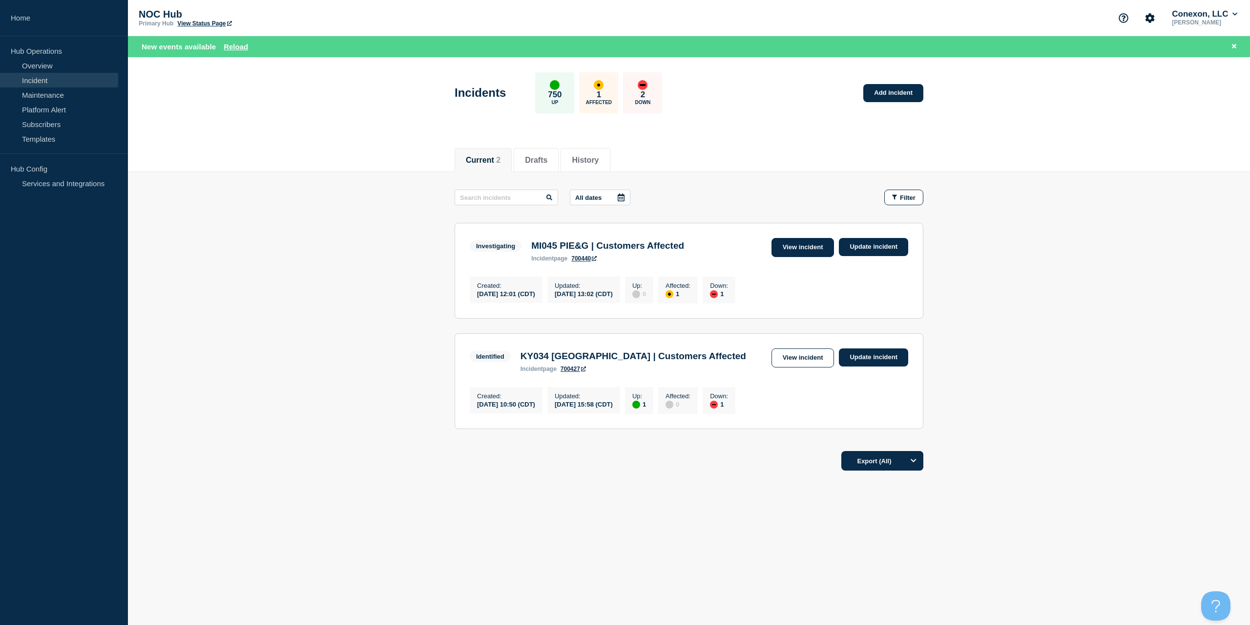
click at [816, 247] on link "View incident" at bounding box center [803, 247] width 63 height 19
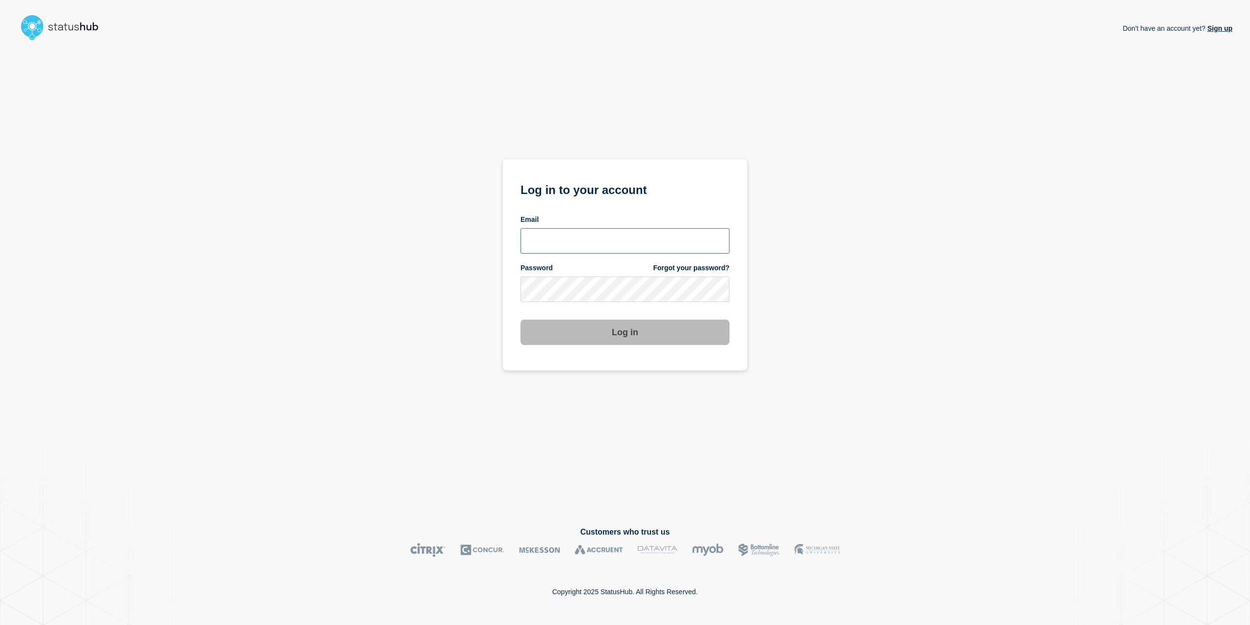
click at [630, 241] on input "email input" at bounding box center [625, 240] width 209 height 25
type input "Caleb.stahr@conexon.us"
click at [521, 319] on button "Log in" at bounding box center [625, 331] width 209 height 25
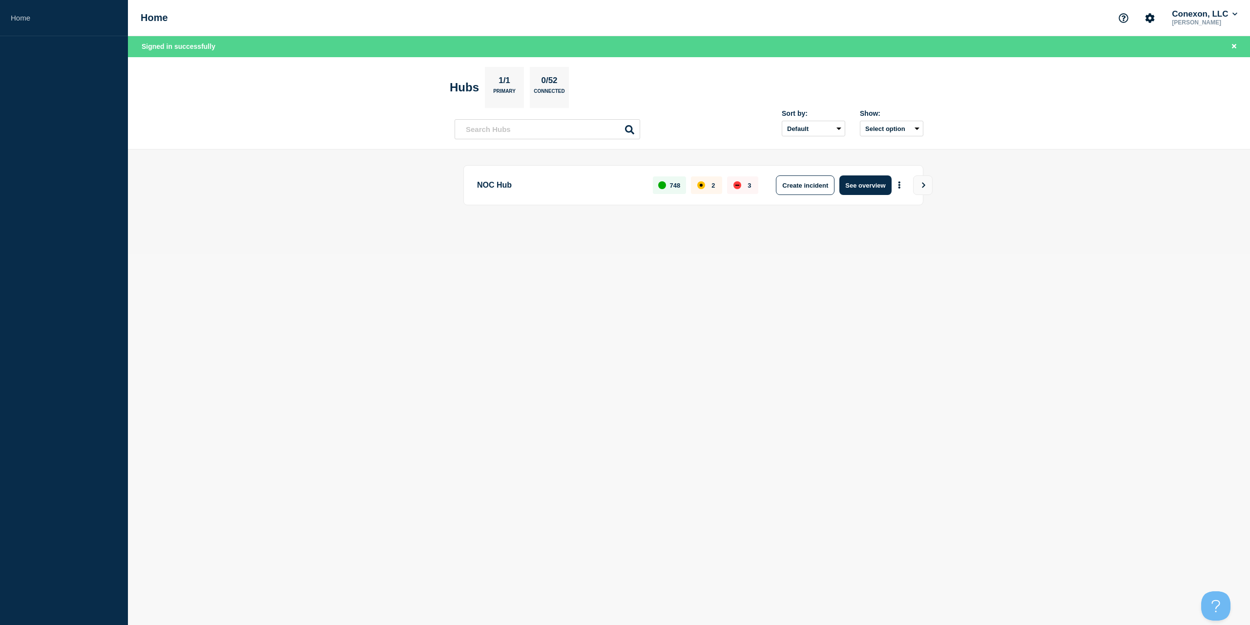
click at [875, 168] on div "NOC Hub 748 2 3 Create incident See overview" at bounding box center [694, 185] width 460 height 40
click at [872, 188] on button "See overview" at bounding box center [866, 185] width 52 height 20
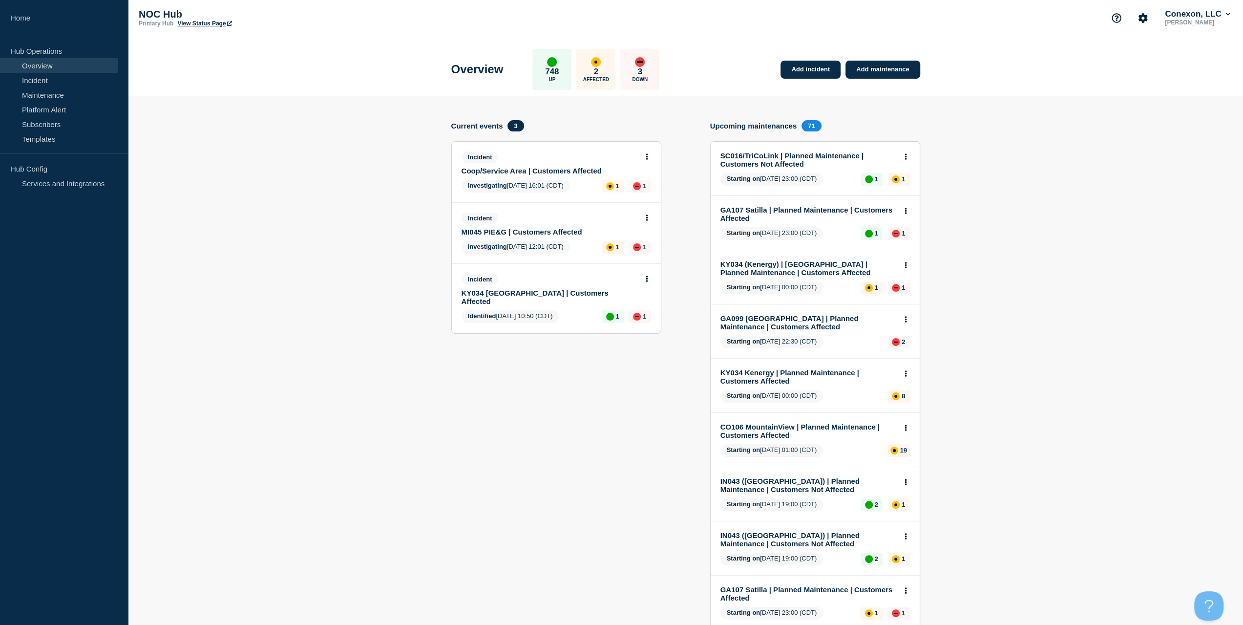
click at [556, 169] on link "Coop/Service Area | Customers Affected" at bounding box center [550, 171] width 176 height 8
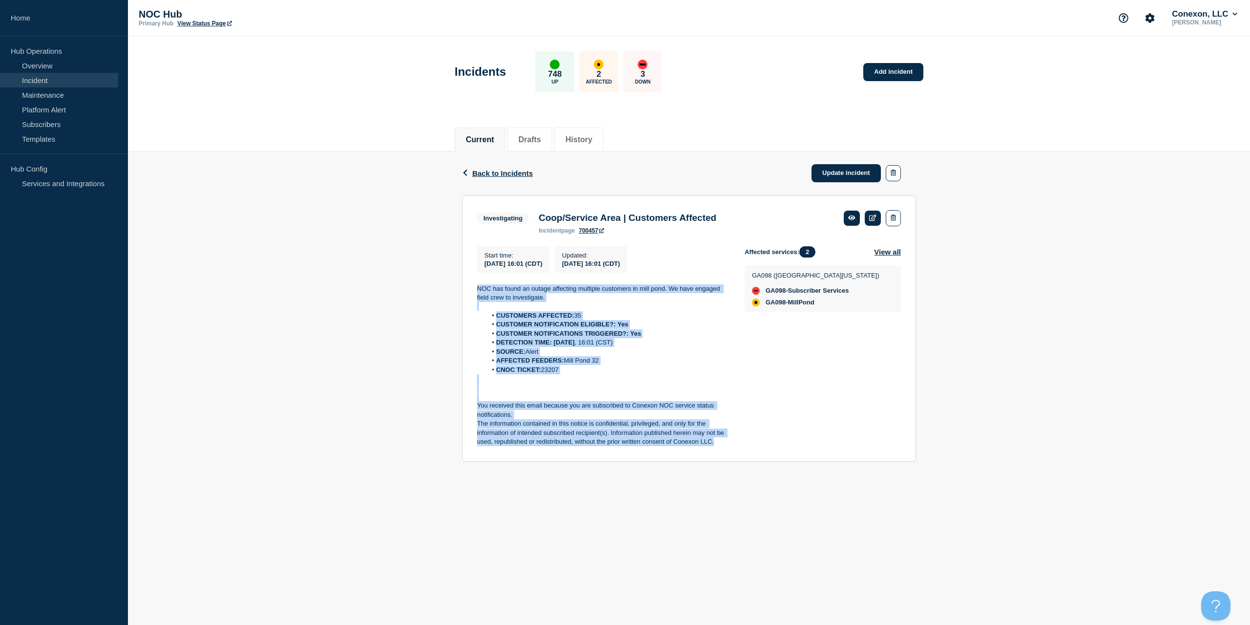
drag, startPoint x: 707, startPoint y: 439, endPoint x: 460, endPoint y: 280, distance: 294.0
click at [460, 280] on div "Back Back to Incidents Update incident Investigating Coop/Service Area | Custom…" at bounding box center [689, 313] width 469 height 325
copy div "NOC has found an outage affecting multiple customers in mill pond. We have enga…"
click at [826, 169] on link "Update incident" at bounding box center [846, 173] width 69 height 18
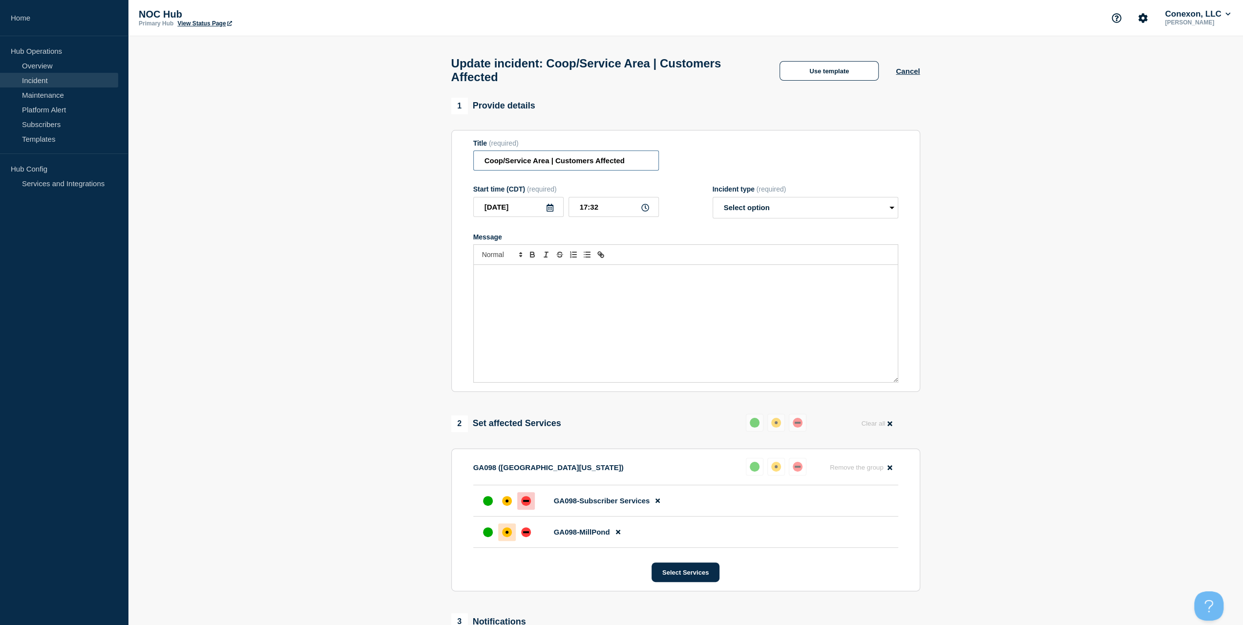
drag, startPoint x: 548, startPoint y: 167, endPoint x: 356, endPoint y: 164, distance: 192.5
click at [358, 162] on section "1 Provide details Title (required) Coop/Service Area | Customers Affected Start…" at bounding box center [685, 458] width 1115 height 721
paste input "NOC has found an outage affecting multiple customers in mill pond. We have enga…"
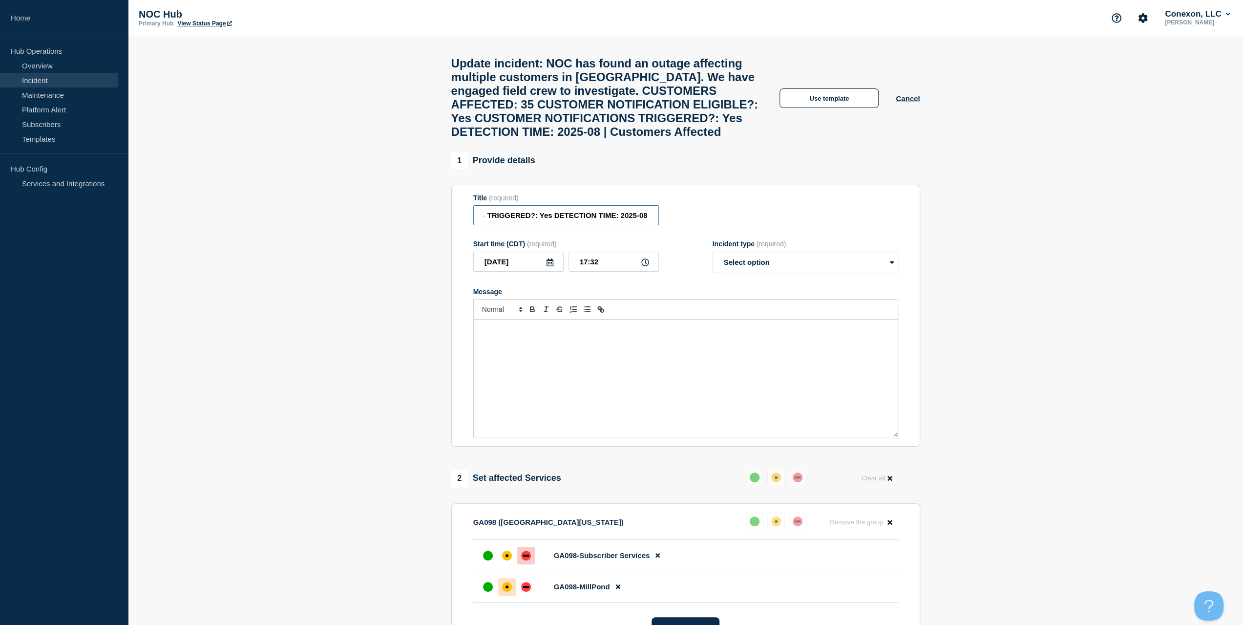
type input "NOC has found an outage affecting multiple customers in mill pond. We have enga…"
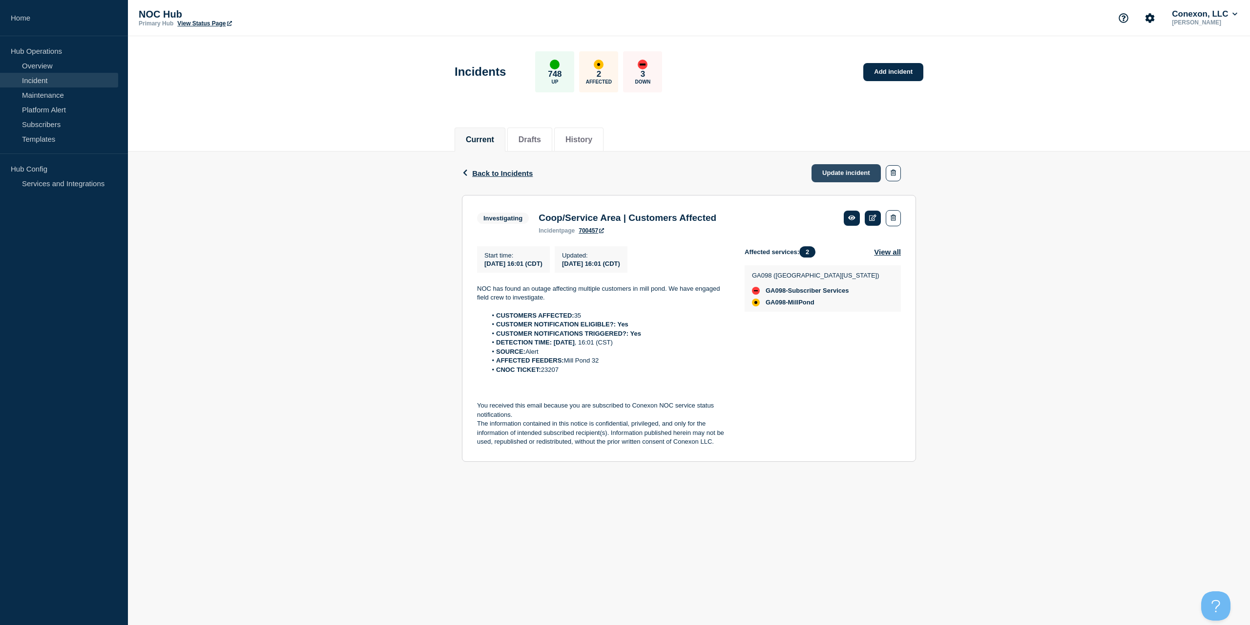
click at [847, 169] on link "Update incident" at bounding box center [846, 173] width 69 height 18
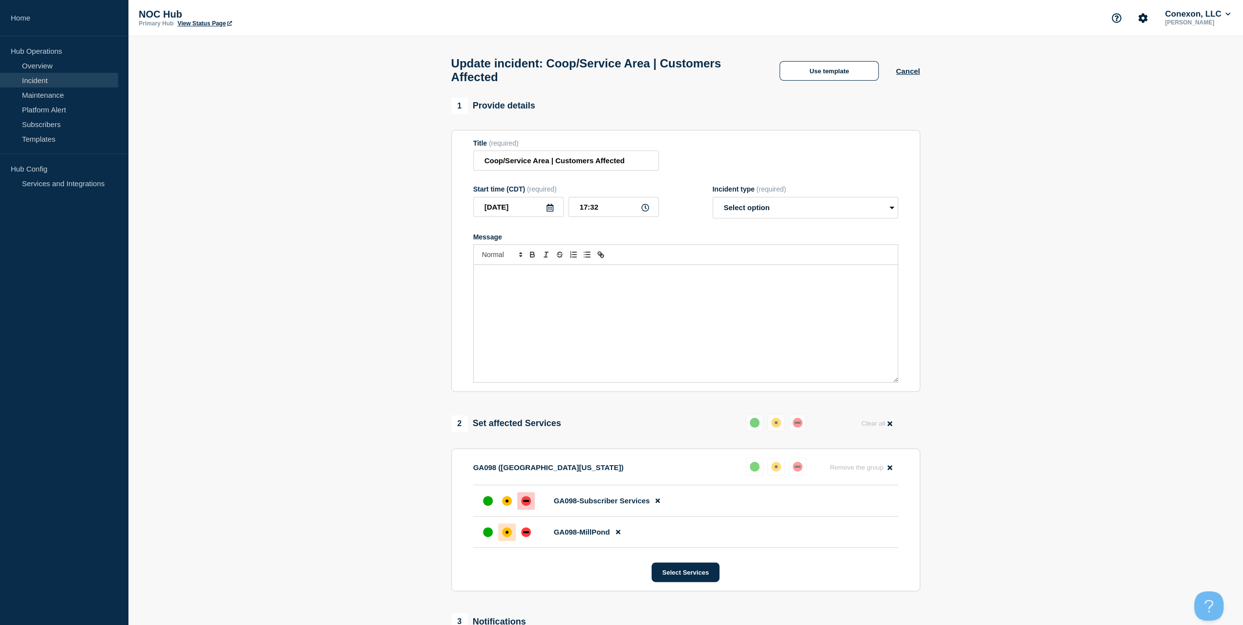
click at [629, 316] on div "Message" at bounding box center [686, 323] width 424 height 117
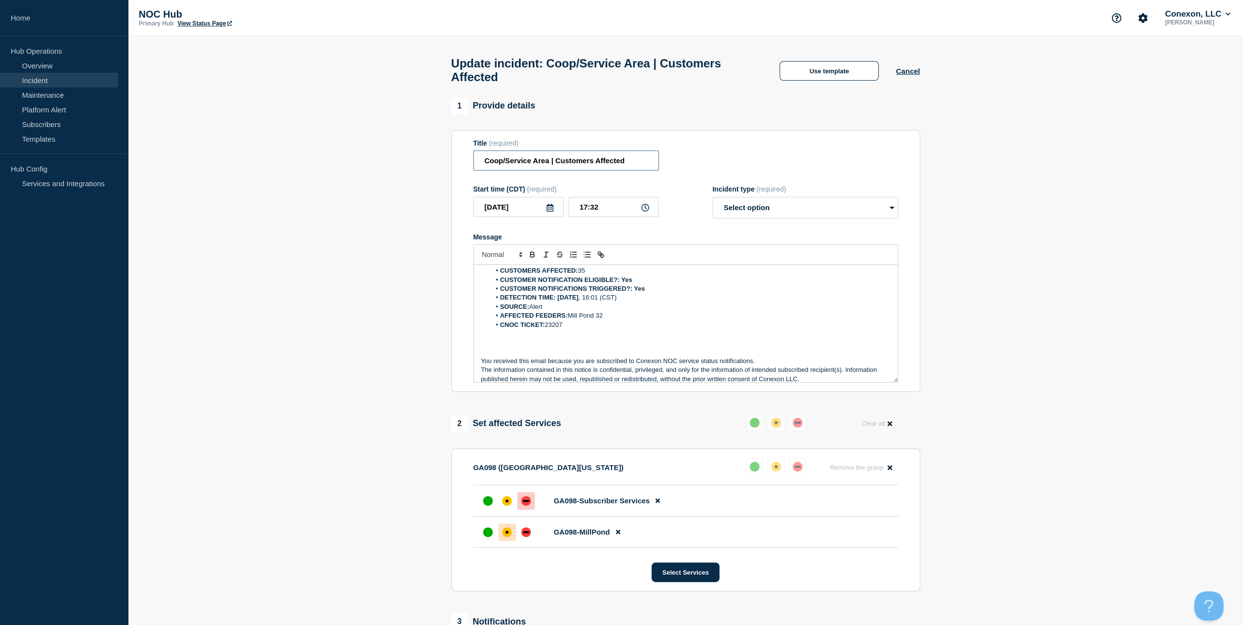
drag, startPoint x: 544, startPoint y: 165, endPoint x: 387, endPoint y: 165, distance: 156.3
click at [388, 165] on section "1 Provide details Title (required) Coop/Service Area | Customers Affected Start…" at bounding box center [685, 458] width 1115 height 721
type input "GA098 Central Georgia | Customers Affected"
drag, startPoint x: 754, startPoint y: 215, endPoint x: 745, endPoint y: 222, distance: 11.1
click at [754, 215] on select "Select option Investigating Identified Monitoring Resolved" at bounding box center [806, 207] width 186 height 21
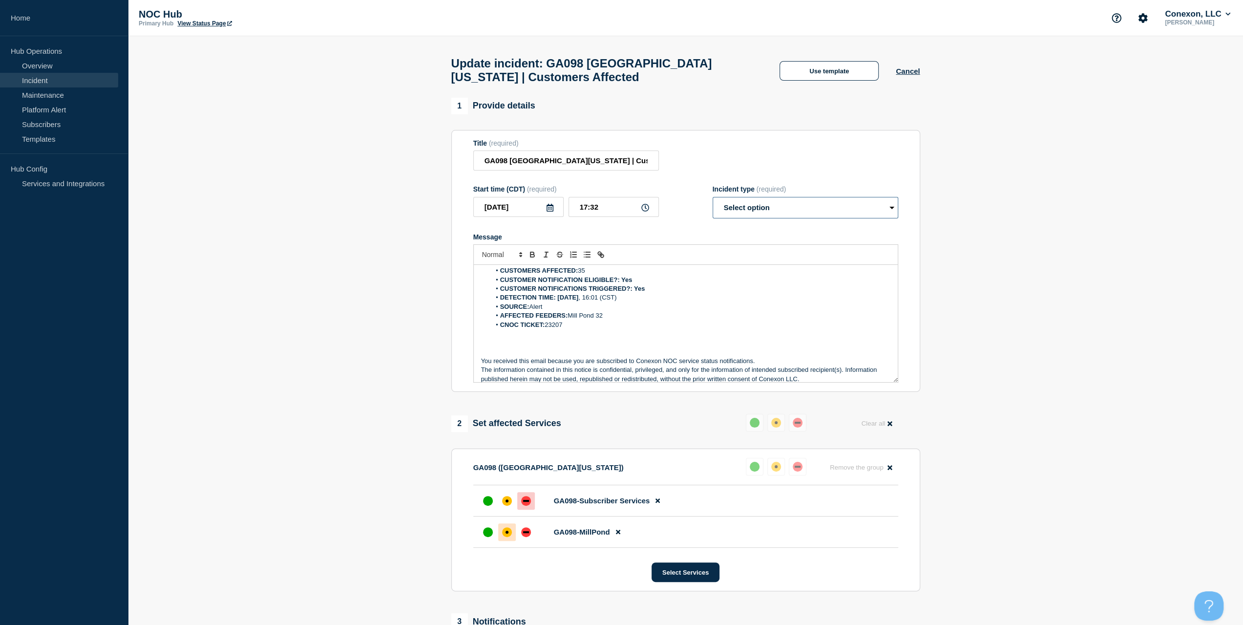
select select "investigating"
click at [713, 202] on select "Select option Investigating Identified Monitoring Resolved" at bounding box center [806, 207] width 186 height 21
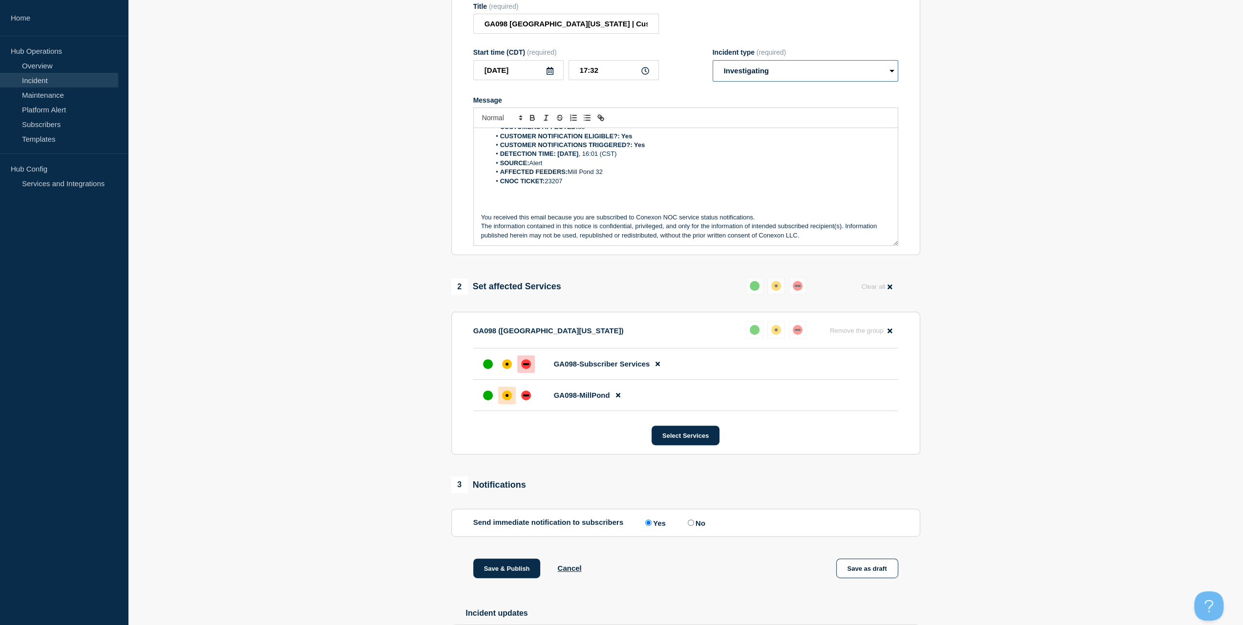
scroll to position [147, 0]
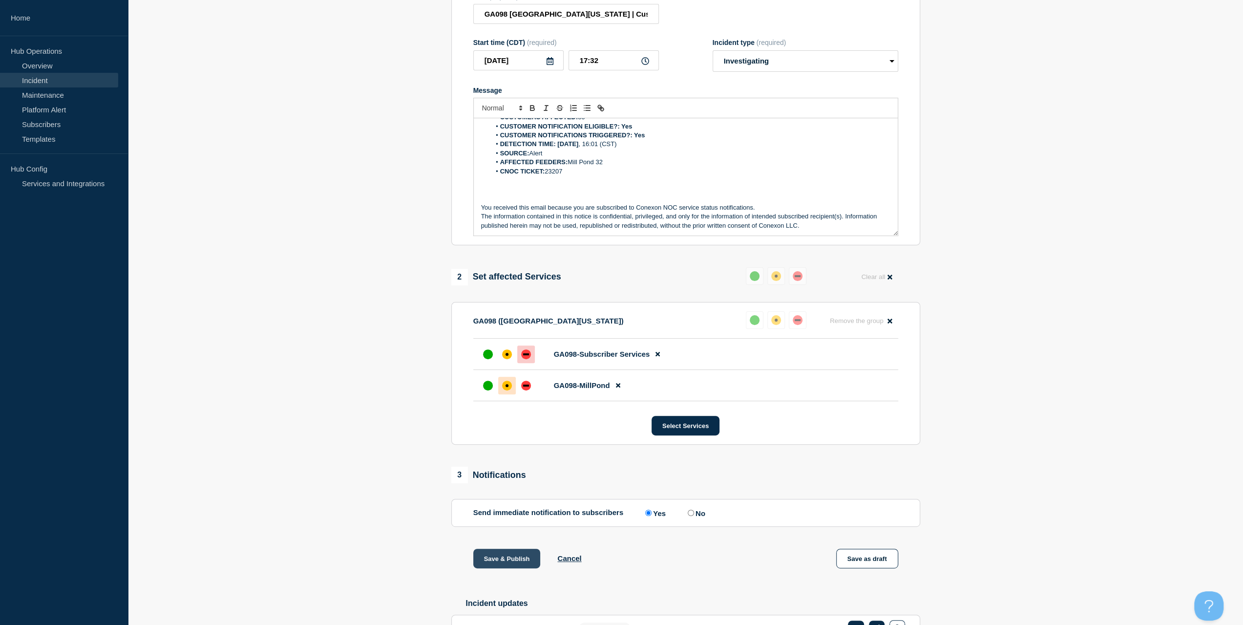
click at [518, 564] on button "Save & Publish" at bounding box center [506, 558] width 67 height 20
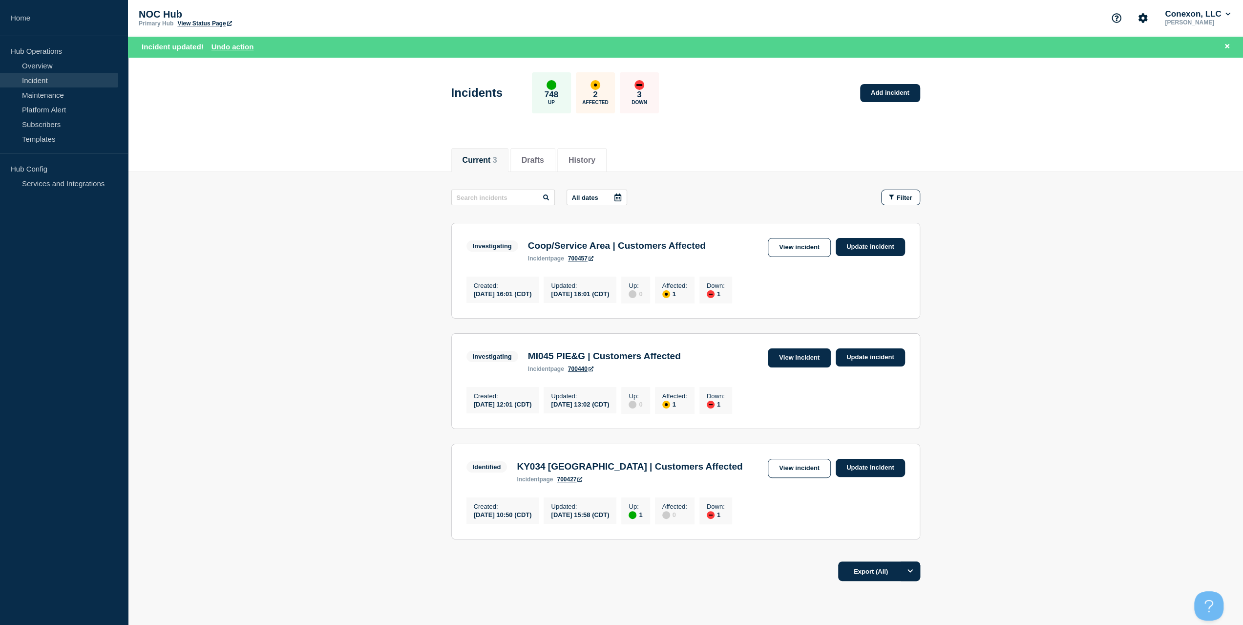
click at [778, 360] on link "View incident" at bounding box center [799, 357] width 63 height 19
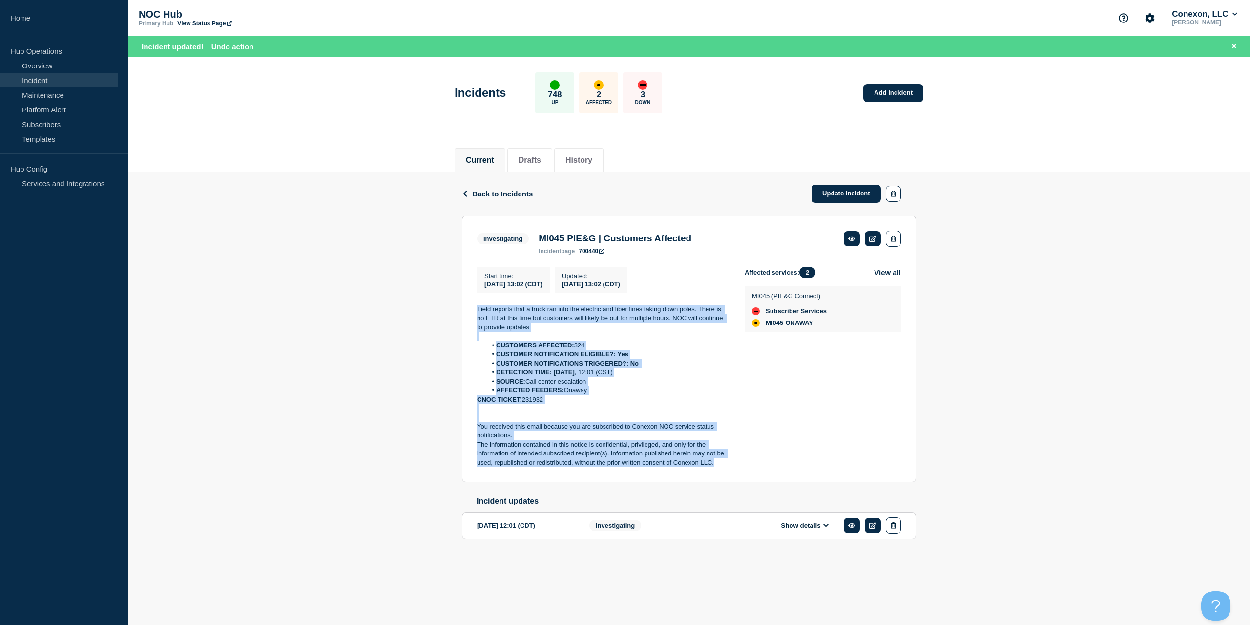
drag, startPoint x: 731, startPoint y: 467, endPoint x: 437, endPoint y: 306, distance: 334.9
click at [437, 306] on div "Back Back to Incidents Update incident Investigating MI045 PIE&G | Customers Af…" at bounding box center [689, 371] width 1122 height 398
copy div "Field reports that a truck ran into the electric and fiber lines taking down po…"
click at [834, 191] on link "Update incident" at bounding box center [846, 194] width 69 height 18
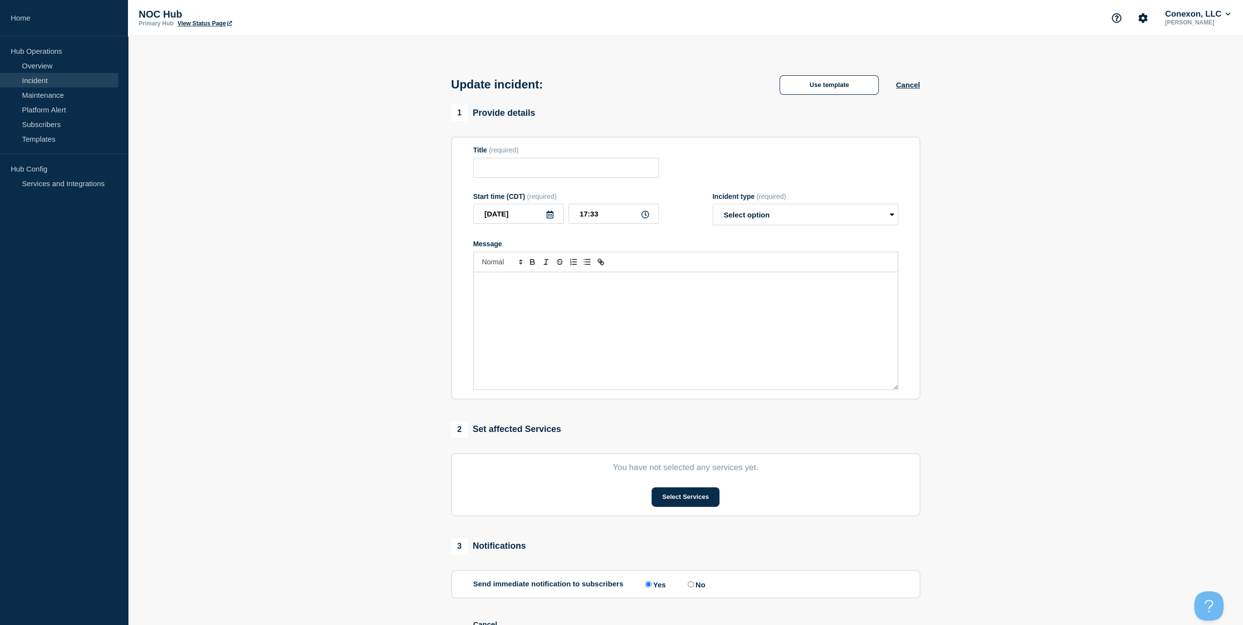
type input "MI045 PIE&G | Customers Affected"
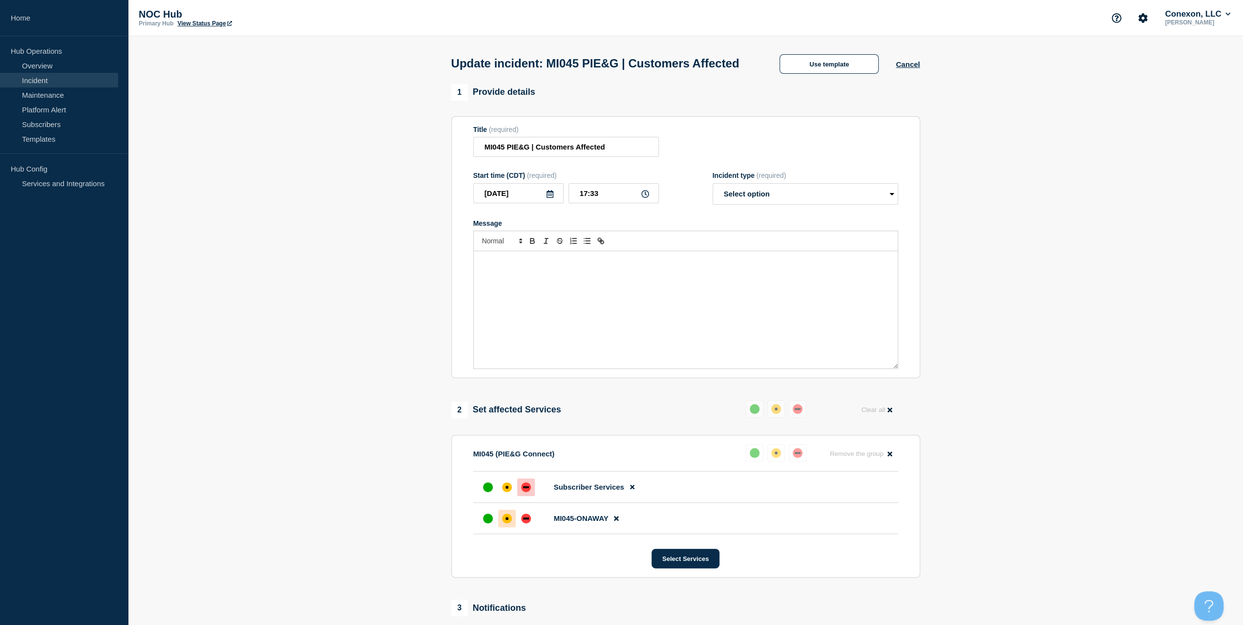
click at [620, 307] on div "Message" at bounding box center [686, 309] width 424 height 117
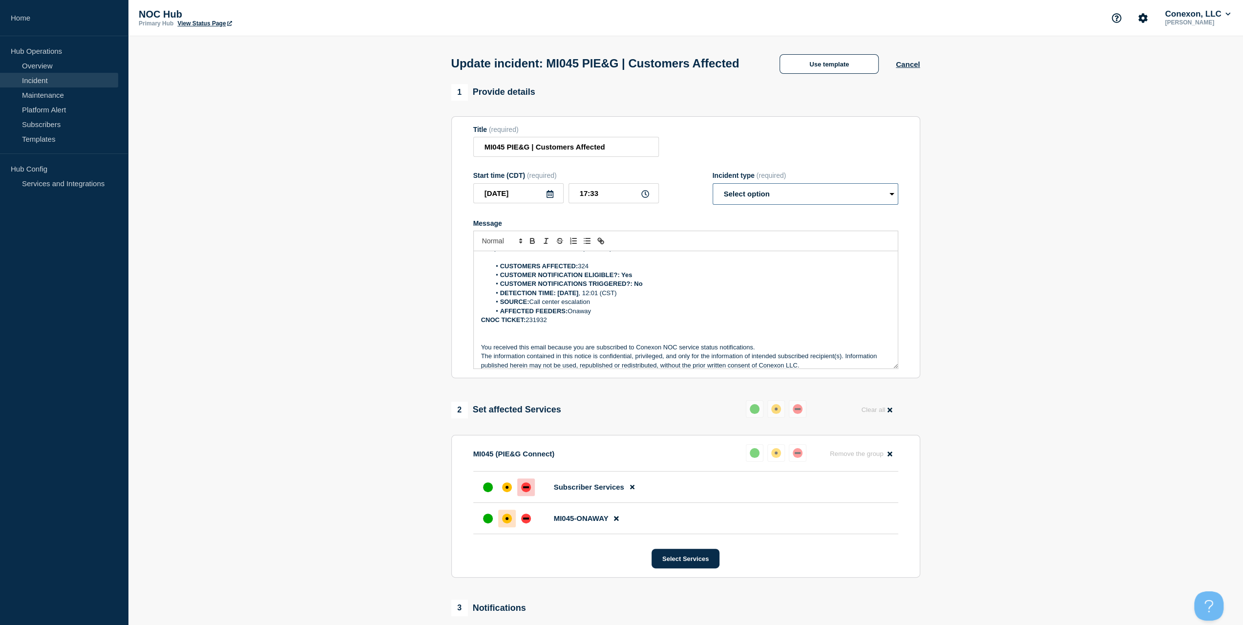
click at [768, 201] on div "Incident type (required) Select option Investigating Identified Monitoring Reso…" at bounding box center [806, 187] width 186 height 33
select select "identified"
click at [713, 202] on select "Select option Investigating Identified Monitoring Resolved" at bounding box center [806, 193] width 186 height 21
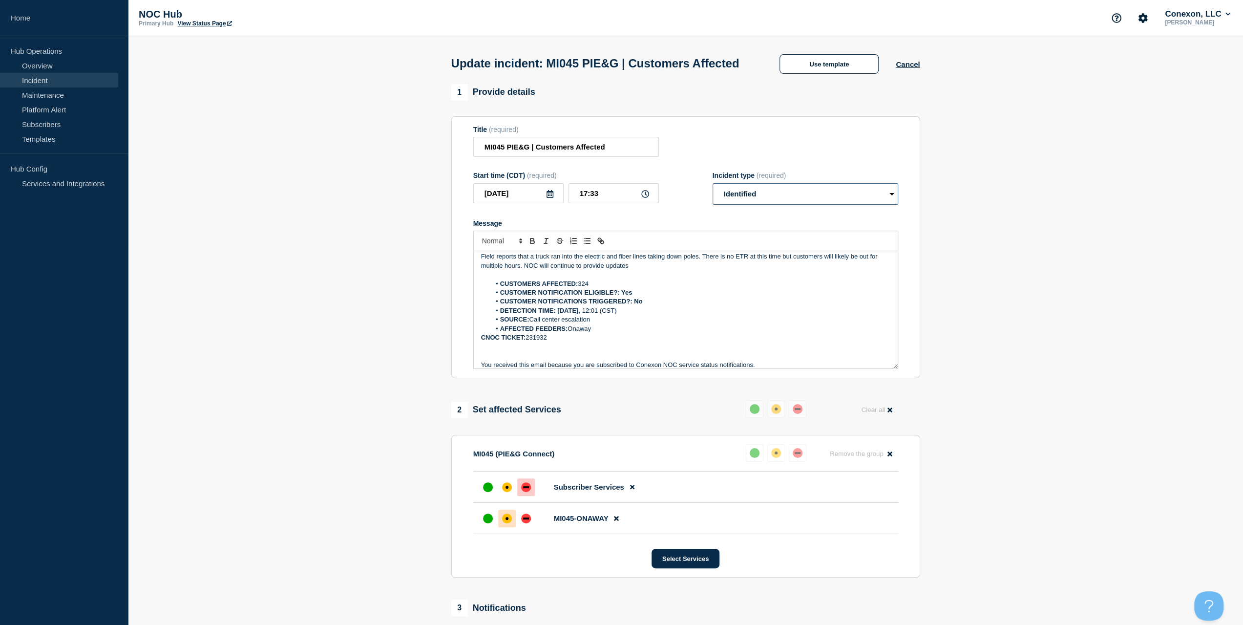
scroll to position [0, 0]
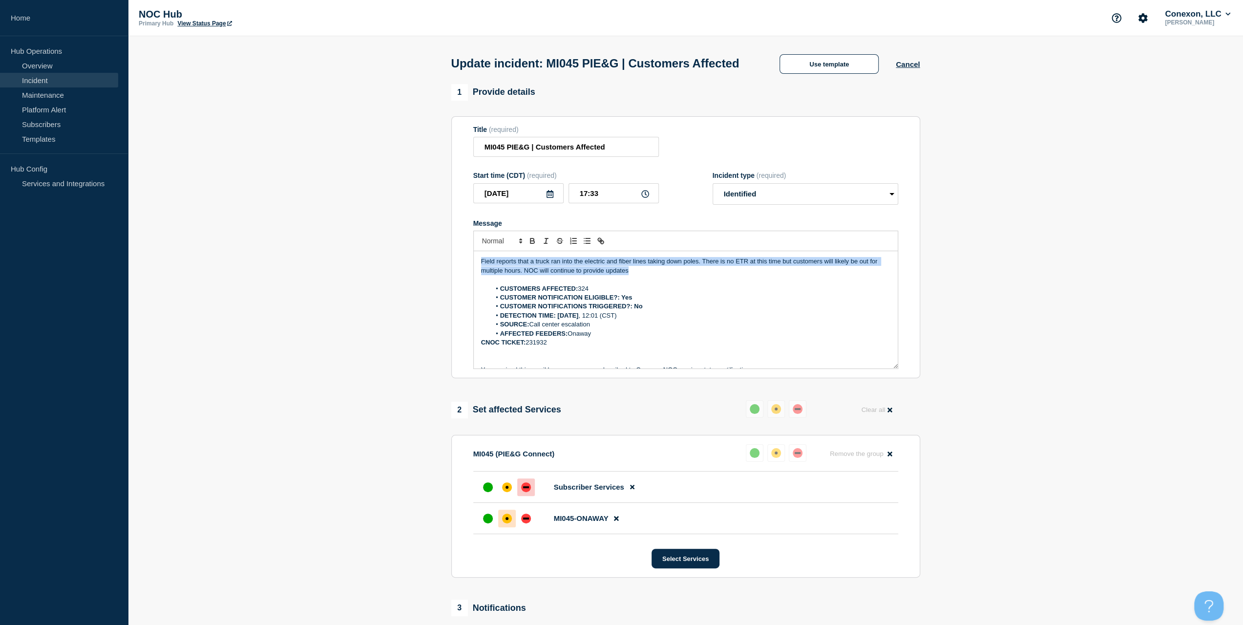
drag, startPoint x: 656, startPoint y: 285, endPoint x: 400, endPoint y: 256, distance: 258.0
click at [400, 256] on section "1 Provide details Title (required) MI045 PIE&G | Customers Affected Start time …" at bounding box center [685, 460] width 1115 height 753
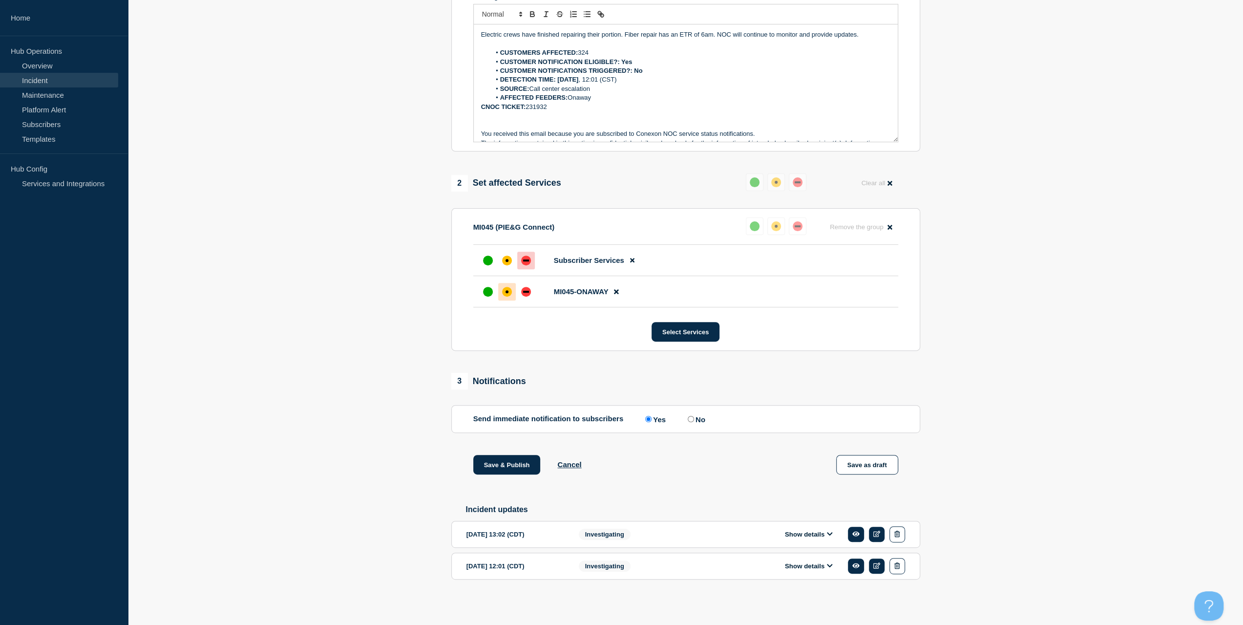
scroll to position [246, 0]
click at [510, 463] on button "Save & Publish" at bounding box center [506, 465] width 67 height 20
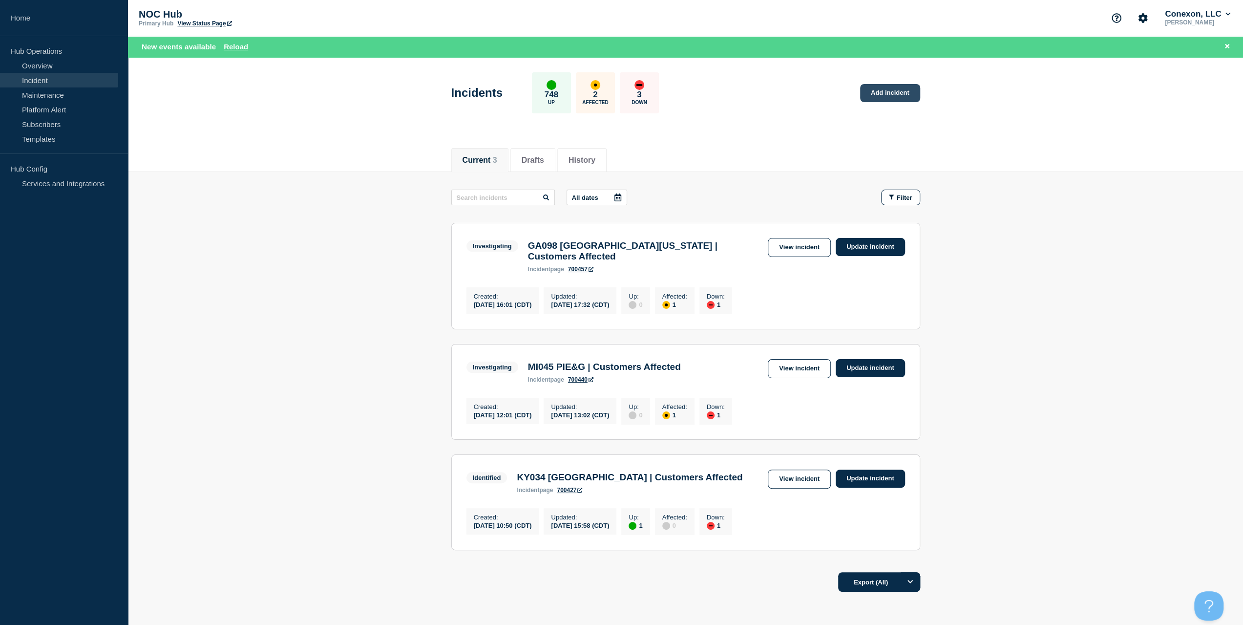
click at [881, 96] on link "Add incident" at bounding box center [890, 93] width 60 height 18
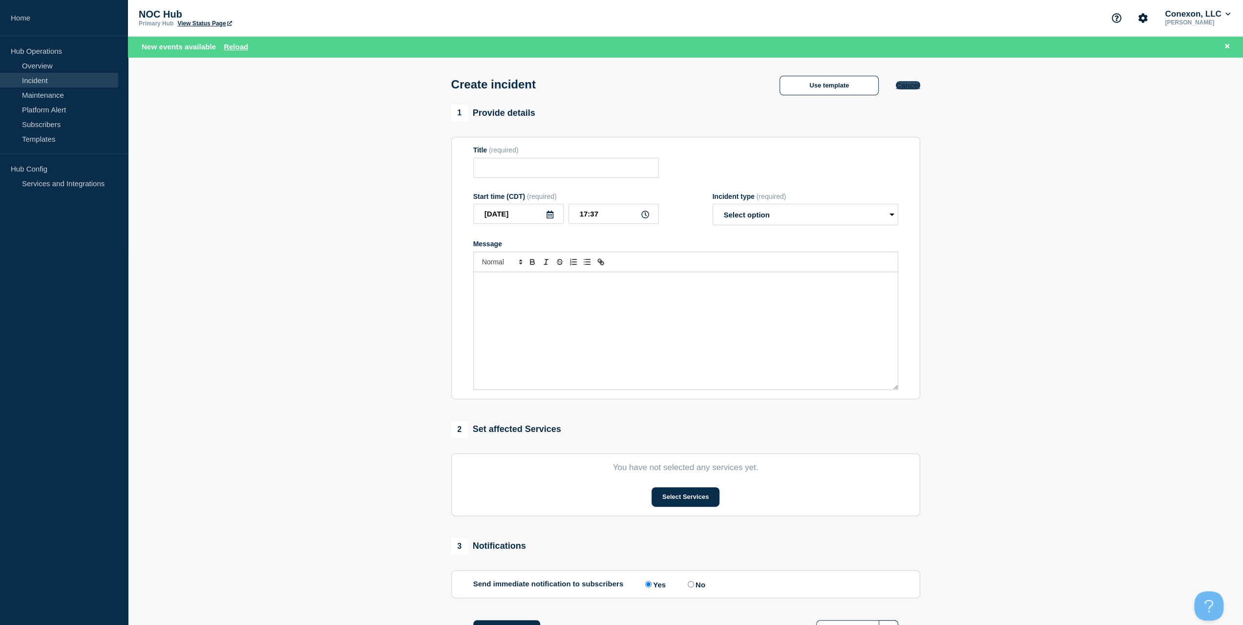
click at [909, 84] on button "Cancel" at bounding box center [908, 85] width 24 height 8
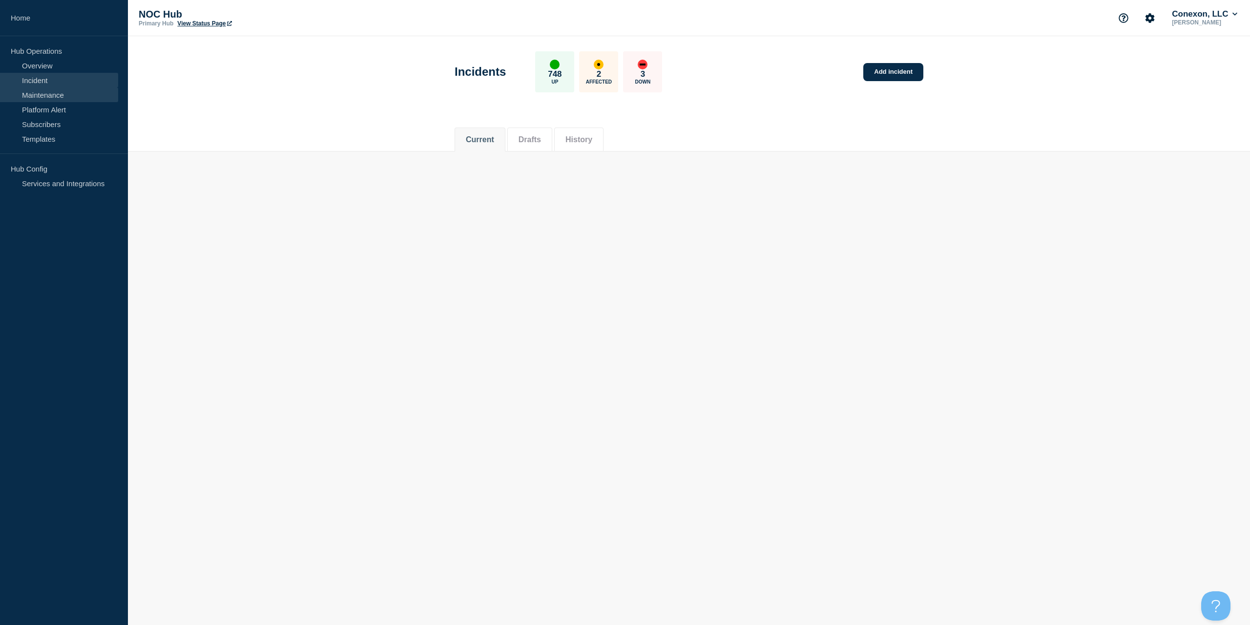
drag, startPoint x: 46, startPoint y: 88, endPoint x: 64, endPoint y: 87, distance: 18.1
click at [45, 88] on link "Maintenance" at bounding box center [59, 94] width 118 height 15
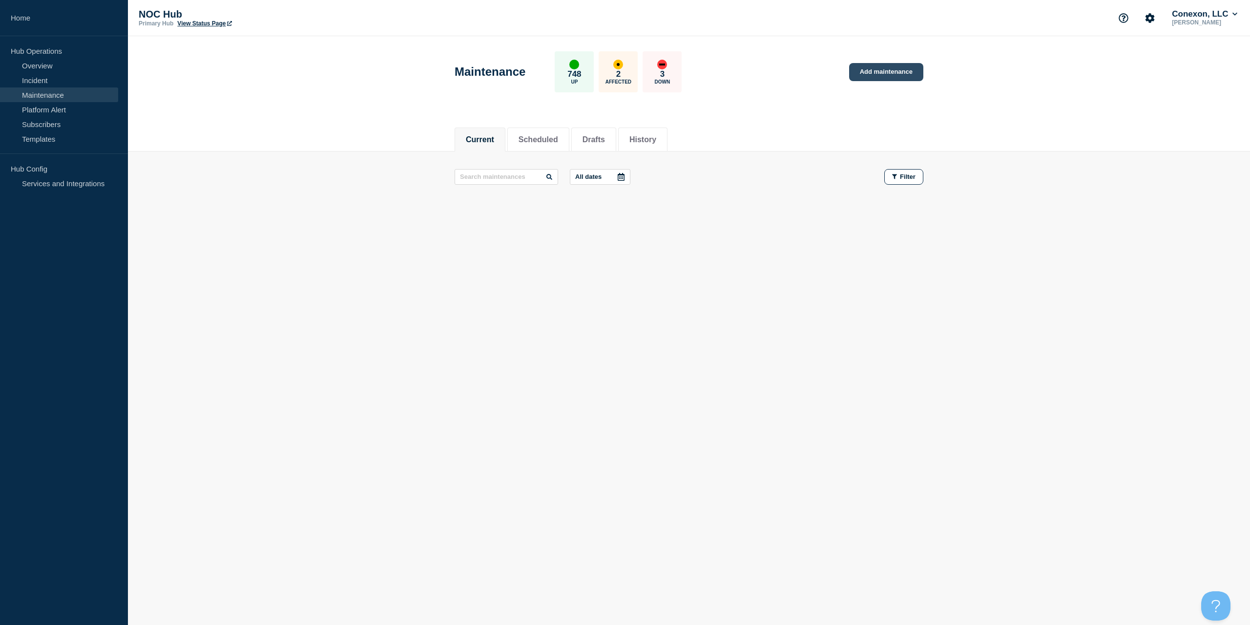
click at [862, 73] on link "Add maintenance" at bounding box center [886, 72] width 74 height 18
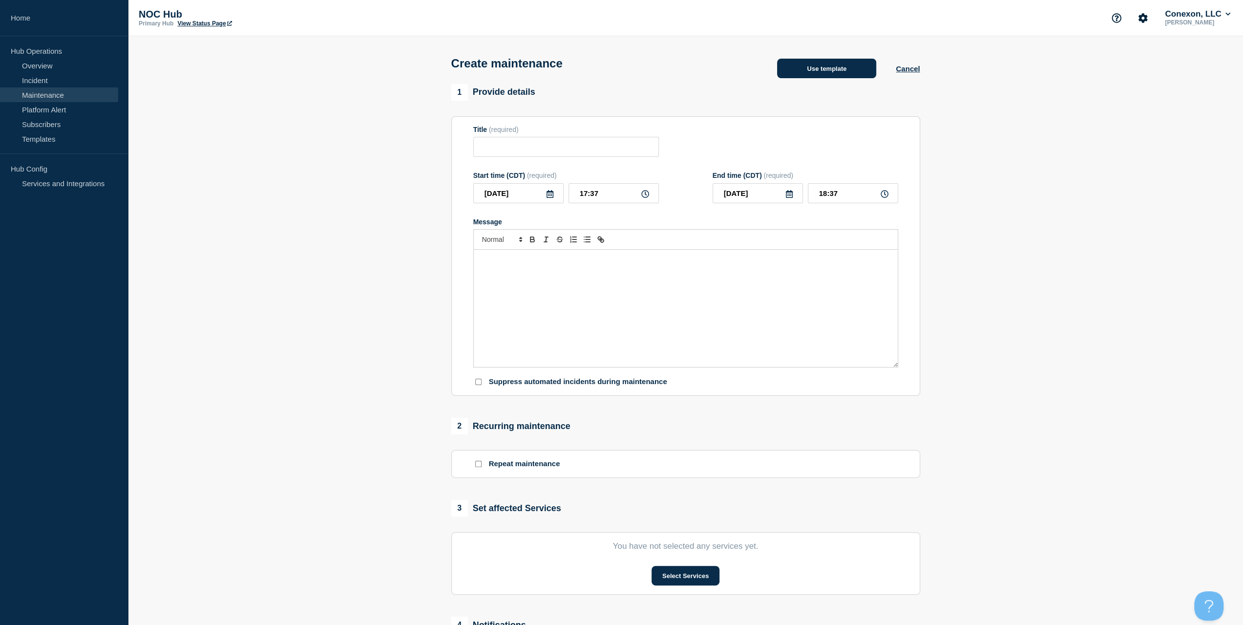
click at [823, 74] on button "Use template" at bounding box center [826, 69] width 99 height 20
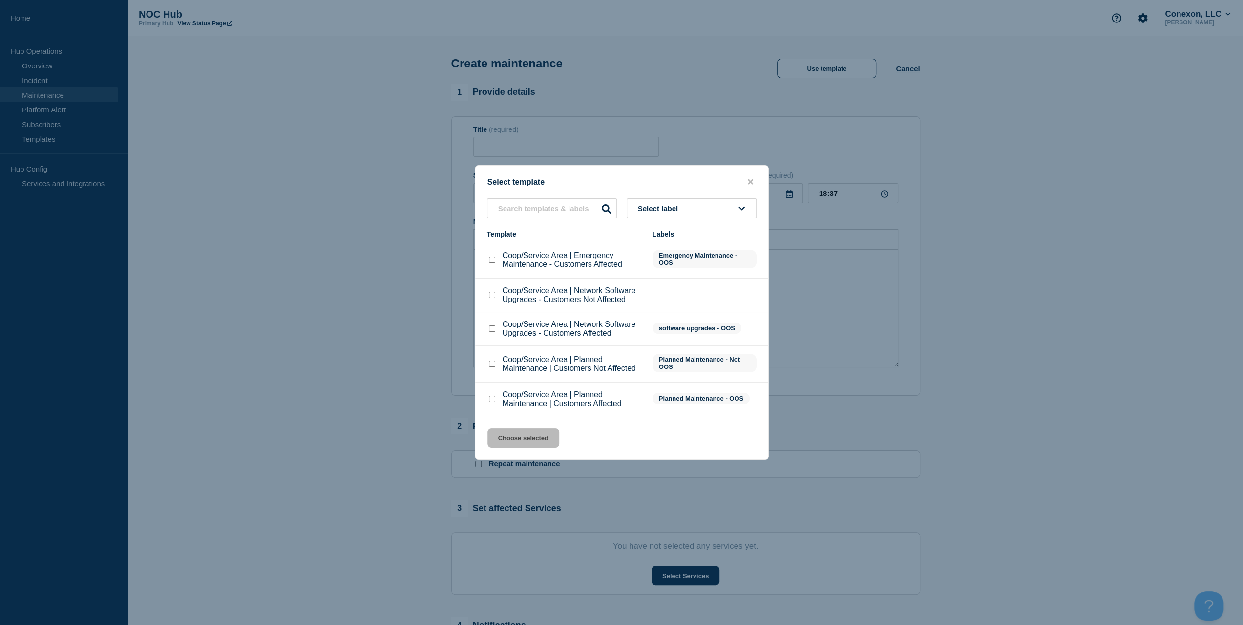
click at [486, 382] on li "Coop/Service Area | Planned Maintenance | Customers Not Affected Planned Mainte…" at bounding box center [621, 398] width 293 height 33
click at [491, 362] on input "Coop/Service Area | Planned Maintenance | Customers Not Affected checkbox" at bounding box center [492, 363] width 6 height 6
checkbox input "true"
drag, startPoint x: 505, startPoint y: 439, endPoint x: 522, endPoint y: 376, distance: 65.3
click at [505, 439] on button "Choose selected" at bounding box center [523, 438] width 72 height 20
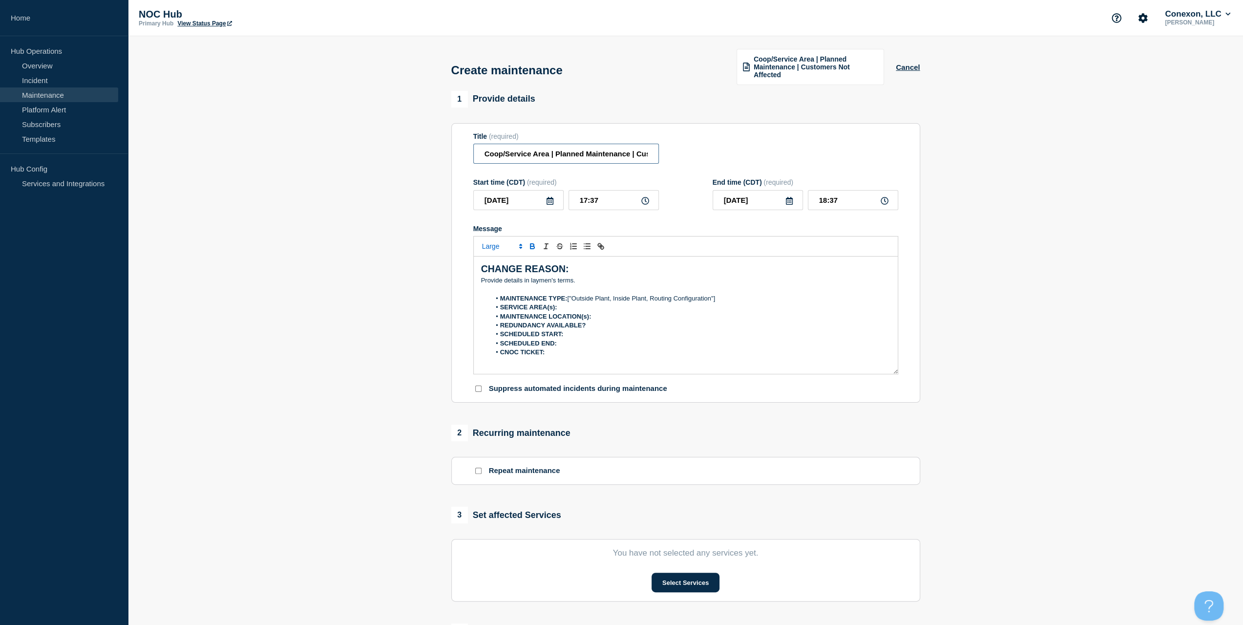
drag, startPoint x: 548, startPoint y: 155, endPoint x: 431, endPoint y: 167, distance: 117.4
click at [431, 167] on section "1 Provide details Title (required) Coop/Service Area | Planned Maintenance | Cu…" at bounding box center [685, 430] width 1115 height 678
type input "MS006 Tombigbee | Planned Maintenance | Customers Not Affected"
drag, startPoint x: 590, startPoint y: 283, endPoint x: 456, endPoint y: 279, distance: 134.4
click at [464, 277] on section "Title (required) MS006 Tombigbee | Planned Maintenance | Customers Not Affected…" at bounding box center [685, 263] width 469 height 280
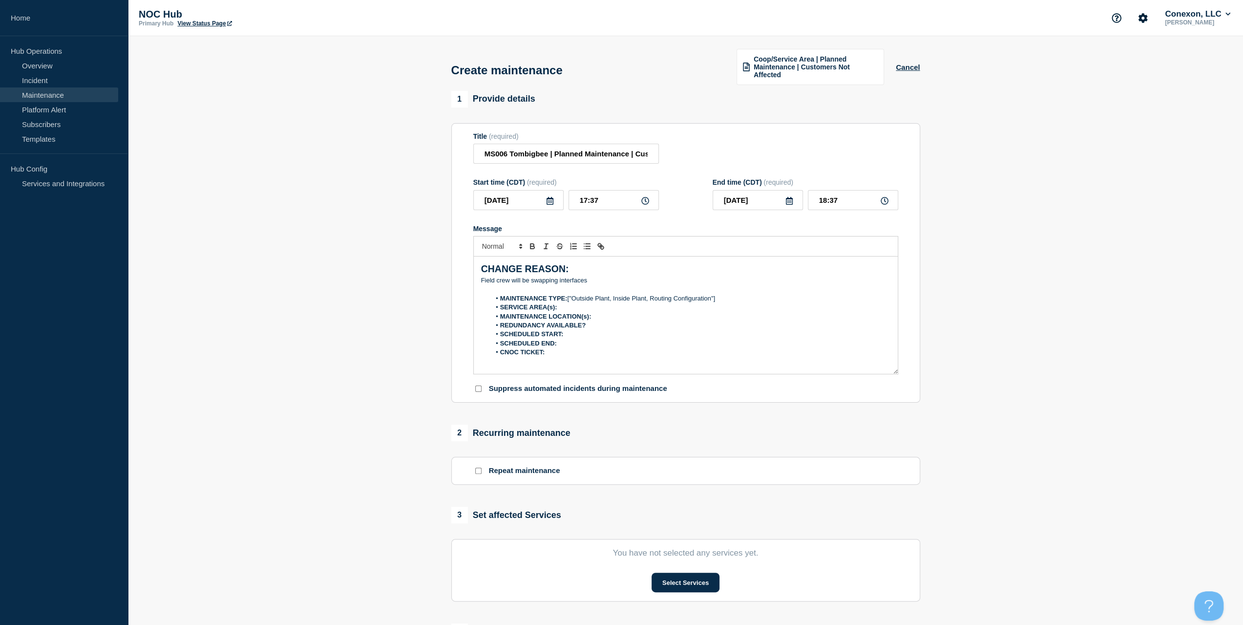
click at [622, 282] on p "Field crew will be swapping interfaces" at bounding box center [685, 280] width 409 height 9
drag, startPoint x: 721, startPoint y: 298, endPoint x: 568, endPoint y: 297, distance: 153.4
click at [568, 297] on li "MAINTENANCE TYPE: ["Outside Plant, Inside Plant, Routing Configuration"]" at bounding box center [690, 298] width 400 height 9
click at [582, 335] on li "SCHEDULED START:" at bounding box center [690, 334] width 400 height 9
drag, startPoint x: 613, startPoint y: 197, endPoint x: 531, endPoint y: 200, distance: 81.6
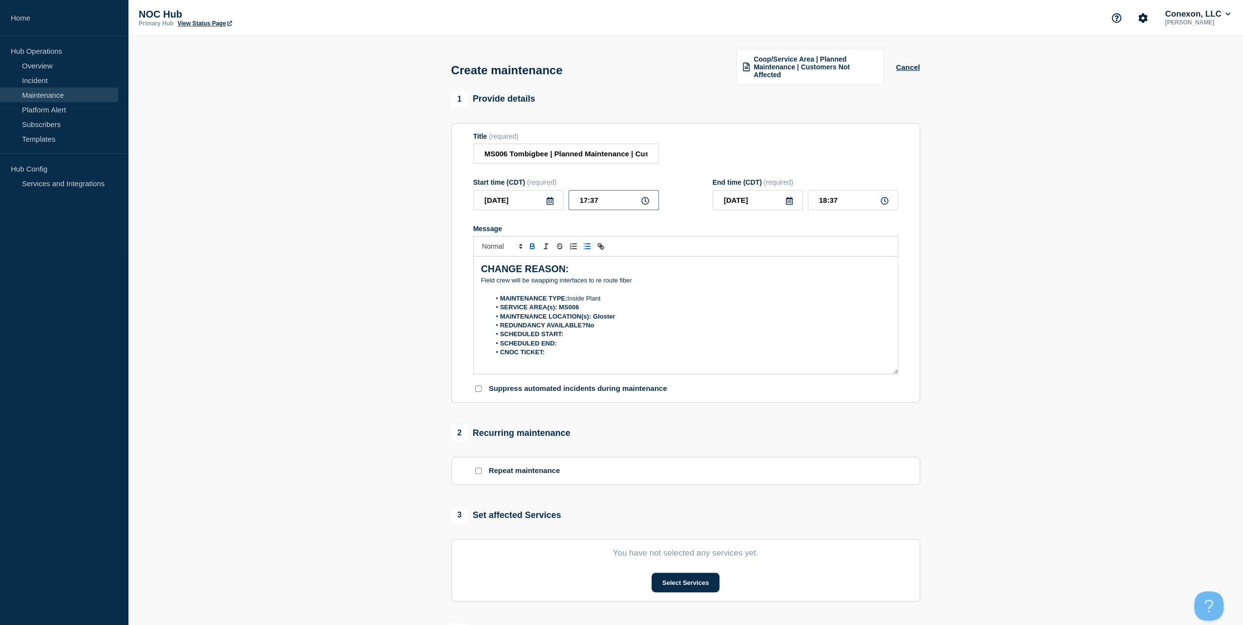
click at [533, 200] on div "2025-08-10 17:37" at bounding box center [566, 200] width 186 height 20
type input "23:00"
type input "2025-08-11"
type input "04:00"
drag, startPoint x: 531, startPoint y: 197, endPoint x: 417, endPoint y: 225, distance: 117.6
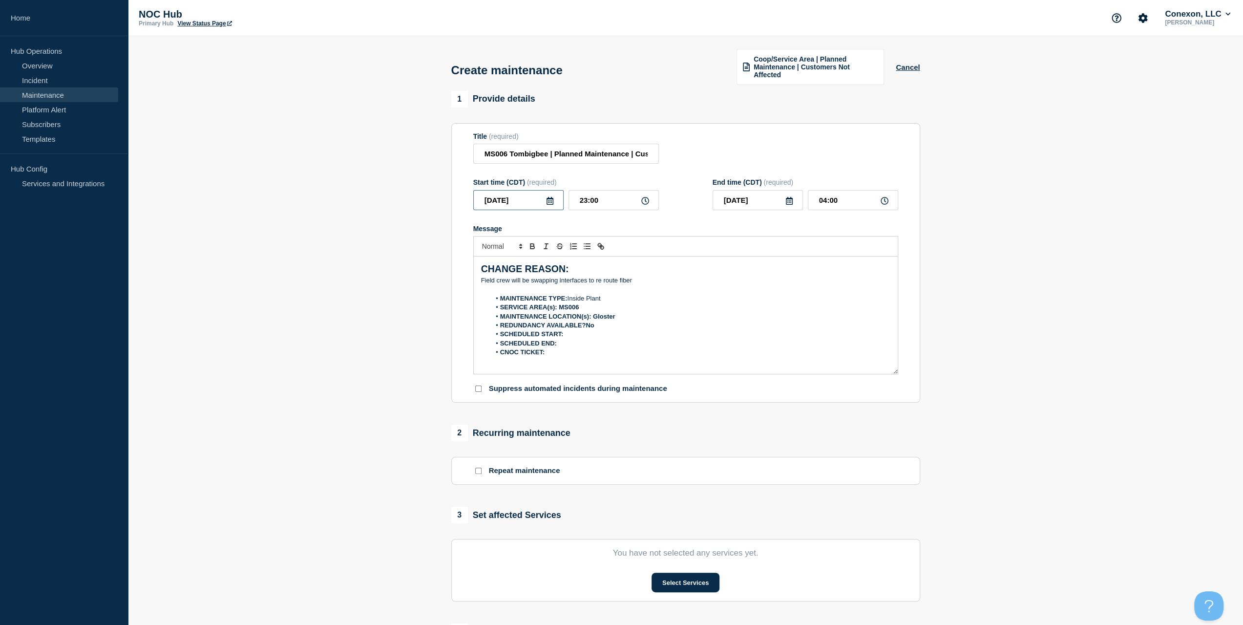
click at [384, 179] on section "1 Provide details Title (required) MS006 Tombigbee | Planned Maintenance | Cust…" at bounding box center [685, 430] width 1115 height 678
click at [579, 334] on li "SCHEDULED START:" at bounding box center [690, 334] width 400 height 9
drag, startPoint x: 603, startPoint y: 193, endPoint x: 509, endPoint y: 201, distance: 93.6
click at [539, 194] on div "2025-08-10 23:00" at bounding box center [566, 200] width 186 height 20
drag, startPoint x: 611, startPoint y: 339, endPoint x: 610, endPoint y: 332, distance: 7.4
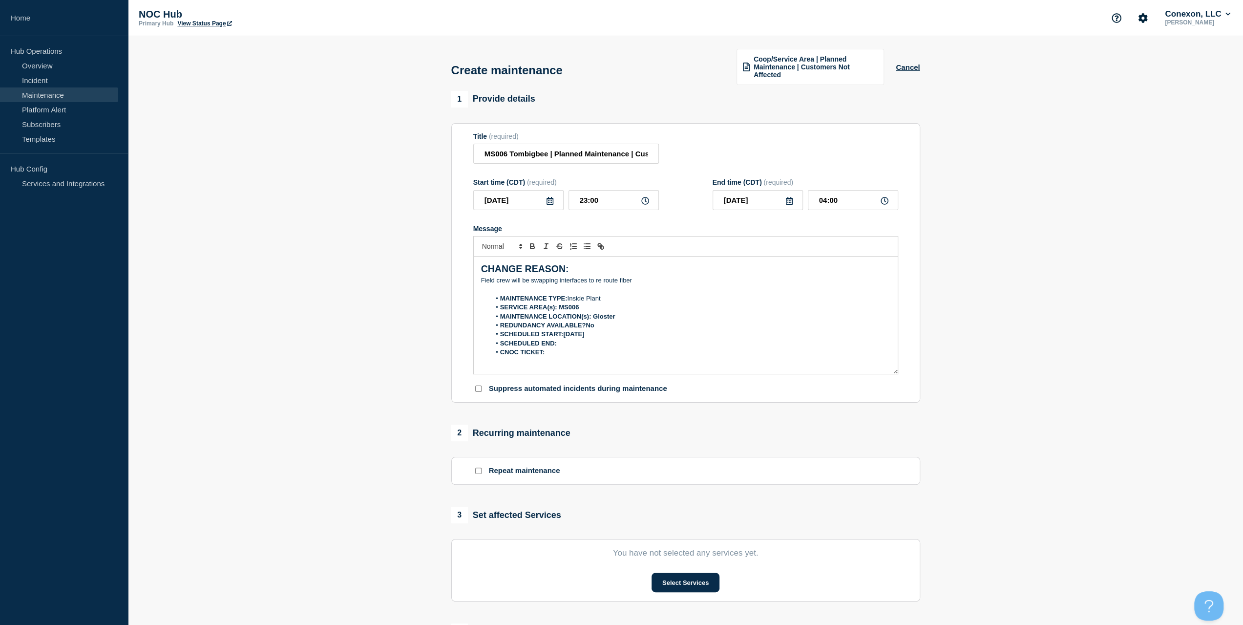
click at [610, 337] on ol "MAINTENANCE TYPE: Inside Plant SERVICE AREA(s): MS006 MAINTENANCE LOCATION(s): …" at bounding box center [685, 325] width 409 height 63
click at [610, 332] on li "SCHEDULED START:2025-08-10" at bounding box center [690, 334] width 400 height 9
drag, startPoint x: 769, startPoint y: 195, endPoint x: 607, endPoint y: 208, distance: 162.7
click at [672, 200] on div "Start time (CDT) (required) 2025-08-10 23:00 End time (CDT) (required) 2025-08-…" at bounding box center [685, 194] width 425 height 32
click at [570, 346] on li "SCHEDULED END:" at bounding box center [690, 343] width 400 height 9
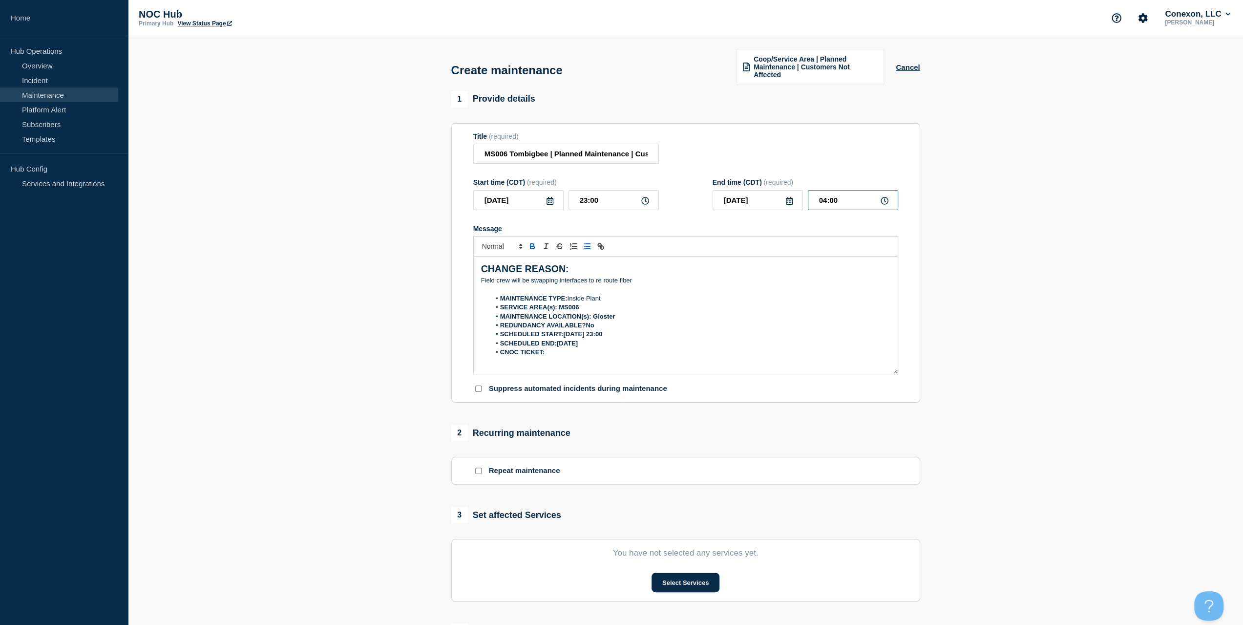
drag, startPoint x: 800, startPoint y: 200, endPoint x: 718, endPoint y: 229, distance: 86.2
click at [746, 207] on div "2025-08-11 04:00" at bounding box center [806, 200] width 186 height 20
drag, startPoint x: 651, startPoint y: 346, endPoint x: 620, endPoint y: 348, distance: 30.3
click at [641, 346] on ol "MAINTENANCE TYPE: Inside Plant SERVICE AREA(s): MS006 MAINTENANCE LOCATION(s): …" at bounding box center [685, 325] width 409 height 63
click at [614, 348] on li "CNOC TICKET:" at bounding box center [690, 352] width 400 height 9
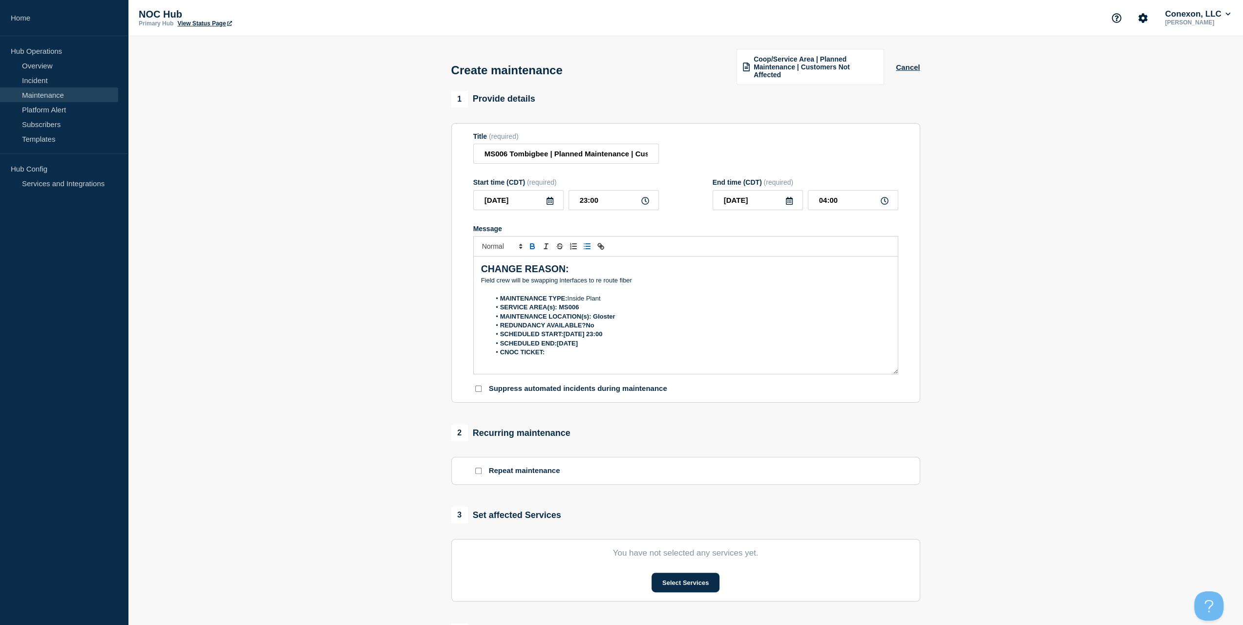
click at [614, 342] on li "SCHEDULED END:2025-08-11" at bounding box center [690, 343] width 400 height 9
click at [560, 359] on p "Message" at bounding box center [685, 361] width 409 height 9
click at [569, 355] on li "CNOC TICKET:" at bounding box center [690, 352] width 400 height 9
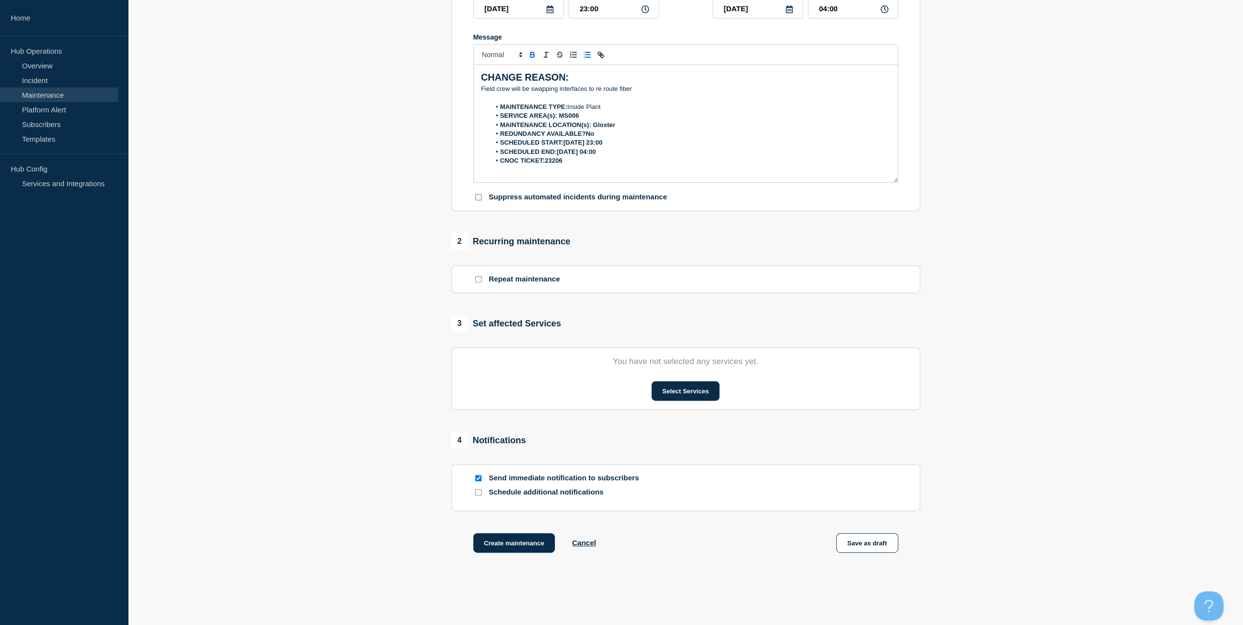
scroll to position [195, 0]
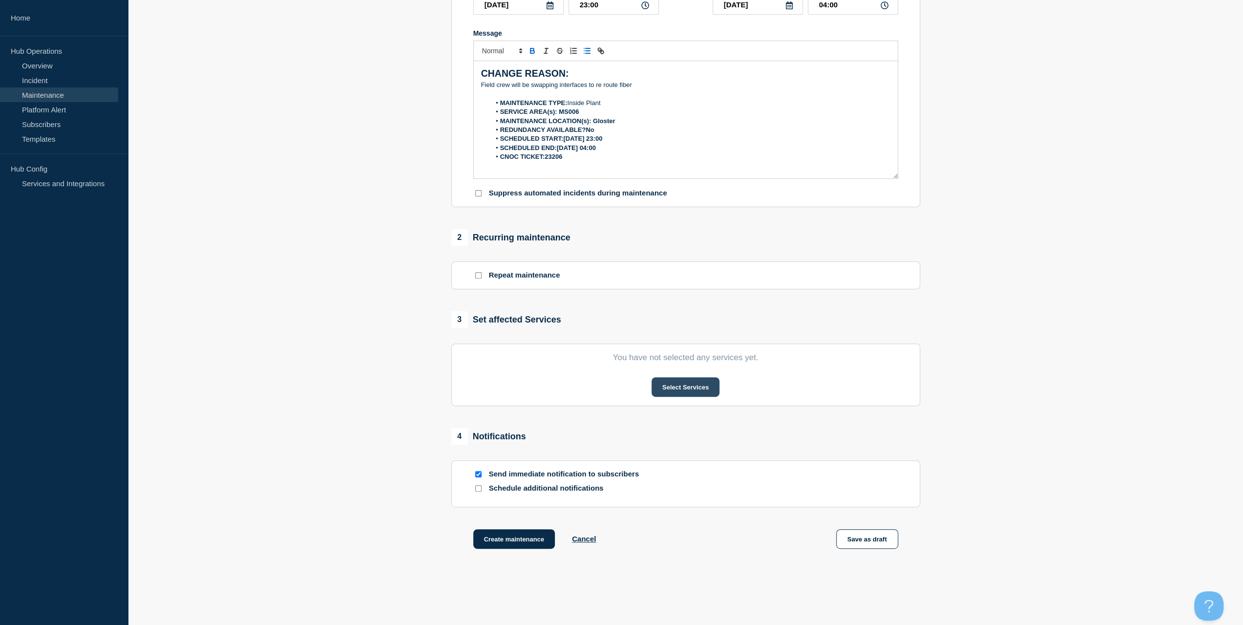
click at [697, 382] on button "Select Services" at bounding box center [686, 387] width 68 height 20
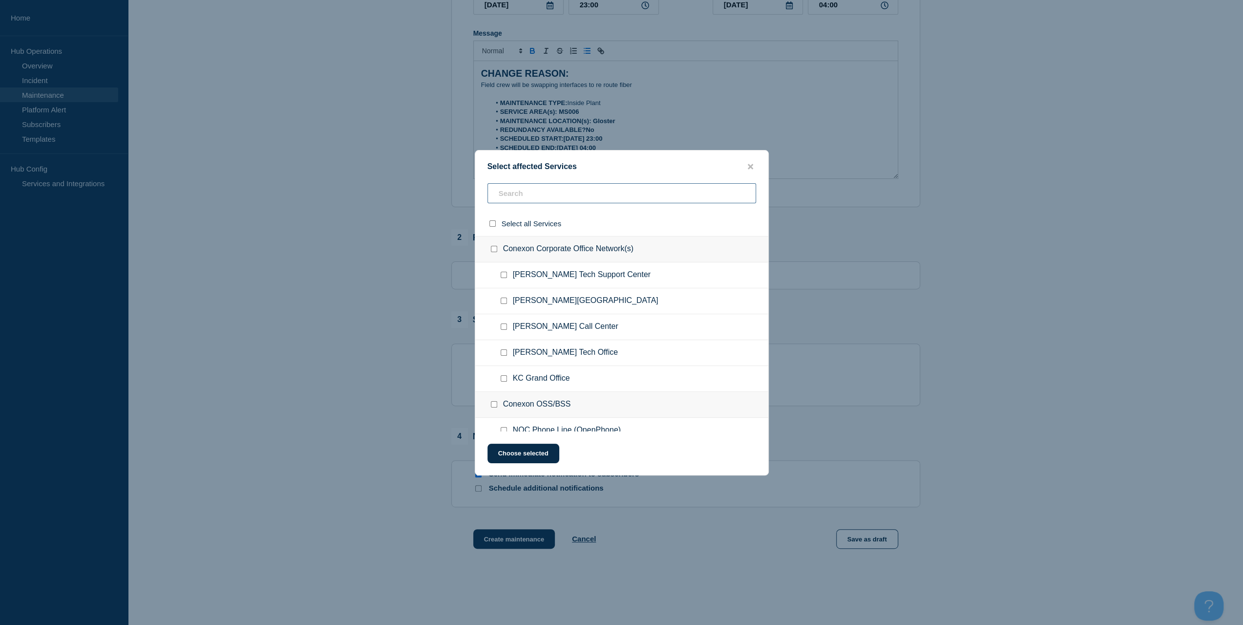
click at [521, 192] on input "text" at bounding box center [621, 193] width 269 height 20
type input "ms006"
click at [503, 354] on input "Subscriber Services checkbox" at bounding box center [504, 352] width 6 height 6
checkbox input "true"
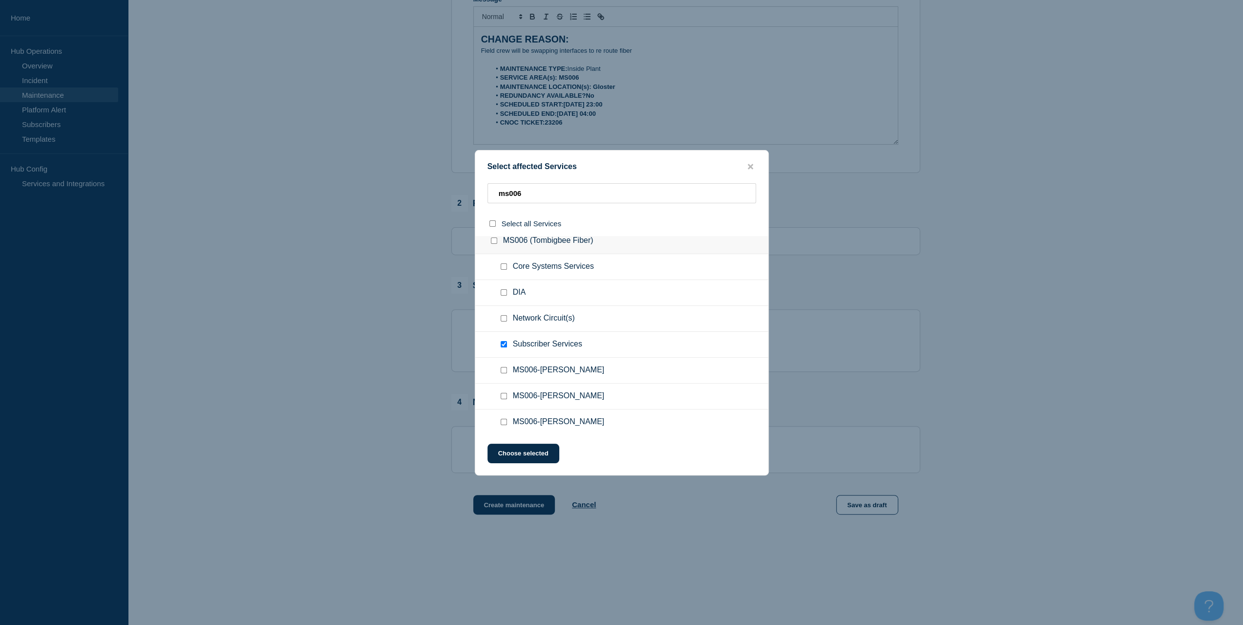
scroll to position [0, 0]
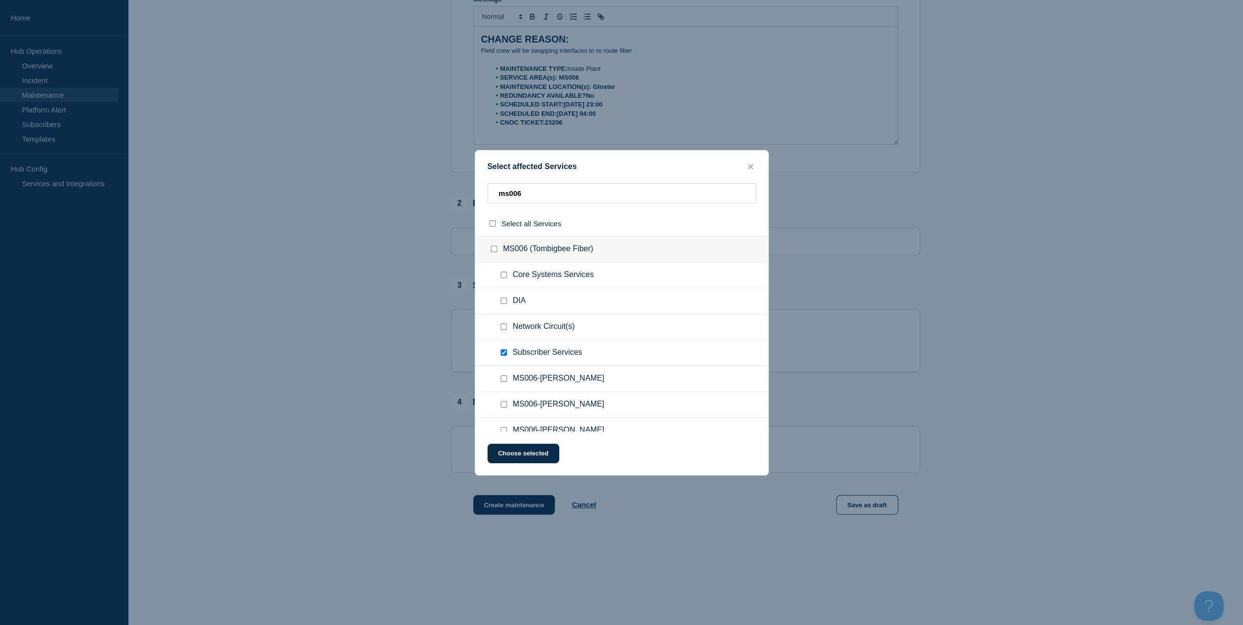
click at [502, 278] on input "Core Systems Services checkbox" at bounding box center [504, 275] width 6 height 6
checkbox input "true"
click at [530, 454] on button "Choose selected" at bounding box center [523, 453] width 72 height 20
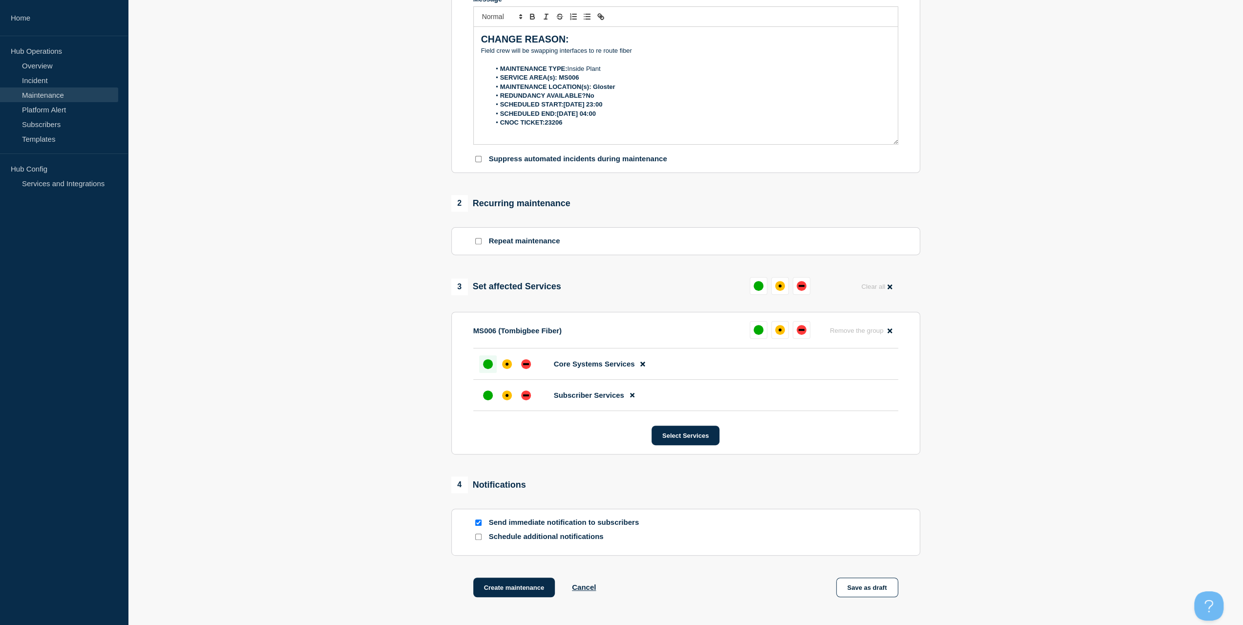
click at [491, 366] on div "up" at bounding box center [488, 364] width 10 height 10
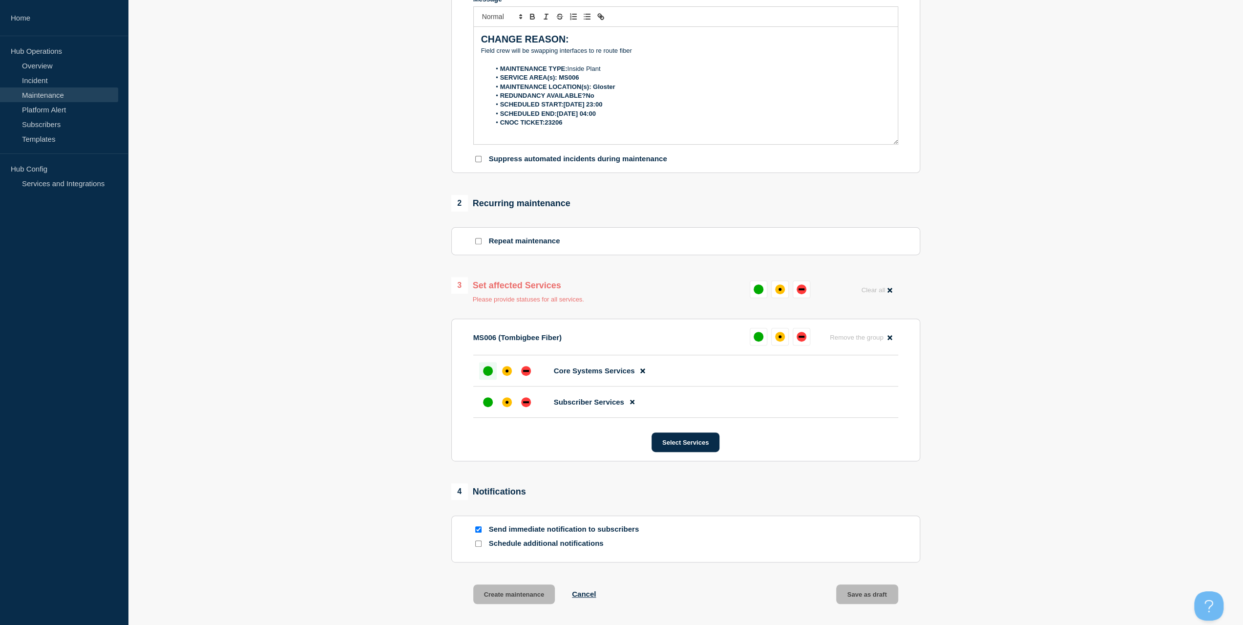
drag, startPoint x: 470, startPoint y: 395, endPoint x: 476, endPoint y: 401, distance: 8.0
click at [472, 396] on section "MS006 (Tombigbee Fiber) Remove the group Remove Core Systems Services Subscribe…" at bounding box center [685, 389] width 469 height 143
click at [478, 403] on li "Subscriber Services" at bounding box center [685, 401] width 425 height 31
click at [486, 400] on div "up" at bounding box center [488, 402] width 10 height 10
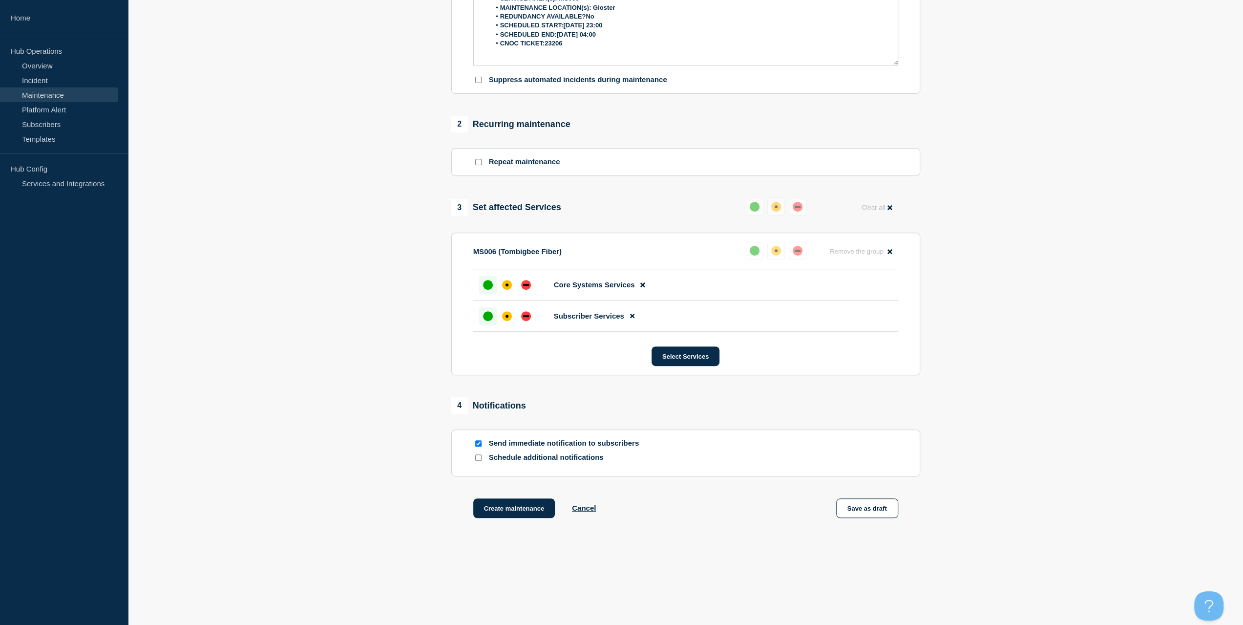
scroll to position [313, 0]
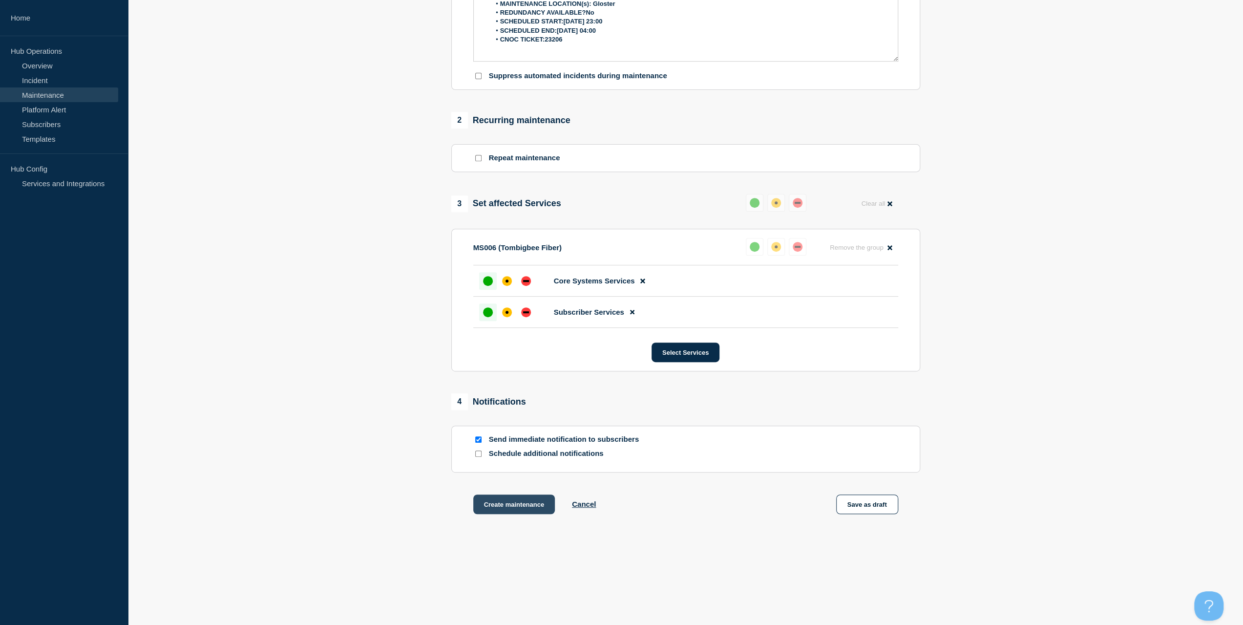
click at [527, 500] on button "Create maintenance" at bounding box center [514, 504] width 82 height 20
